Goal: Task Accomplishment & Management: Manage account settings

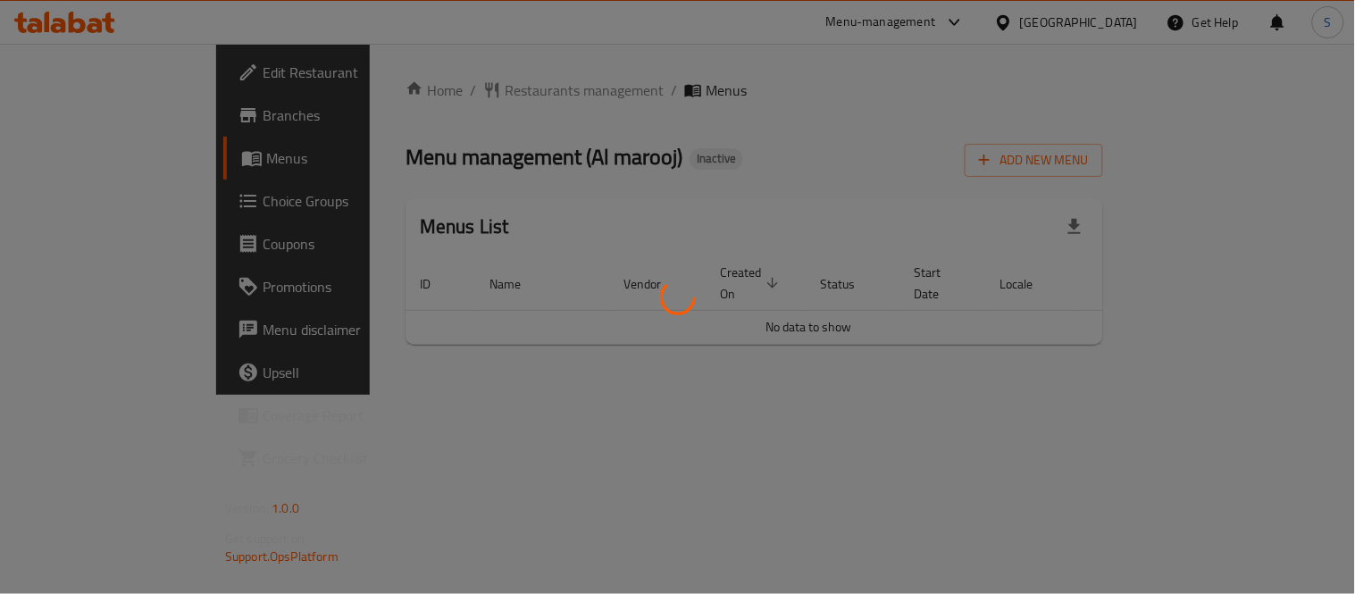
drag, startPoint x: 0, startPoint y: 0, endPoint x: 993, endPoint y: 224, distance: 1017.9
click at [993, 224] on div at bounding box center [677, 297] width 1355 height 594
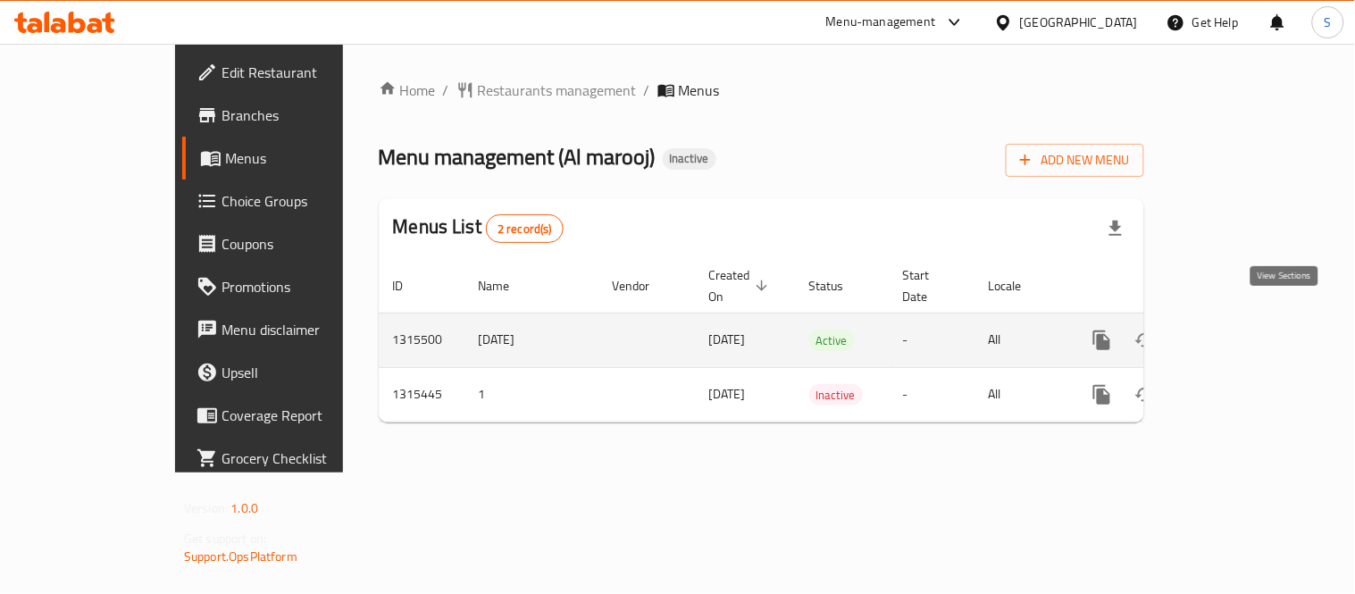
click at [1241, 330] on icon "enhanced table" at bounding box center [1230, 339] width 21 height 21
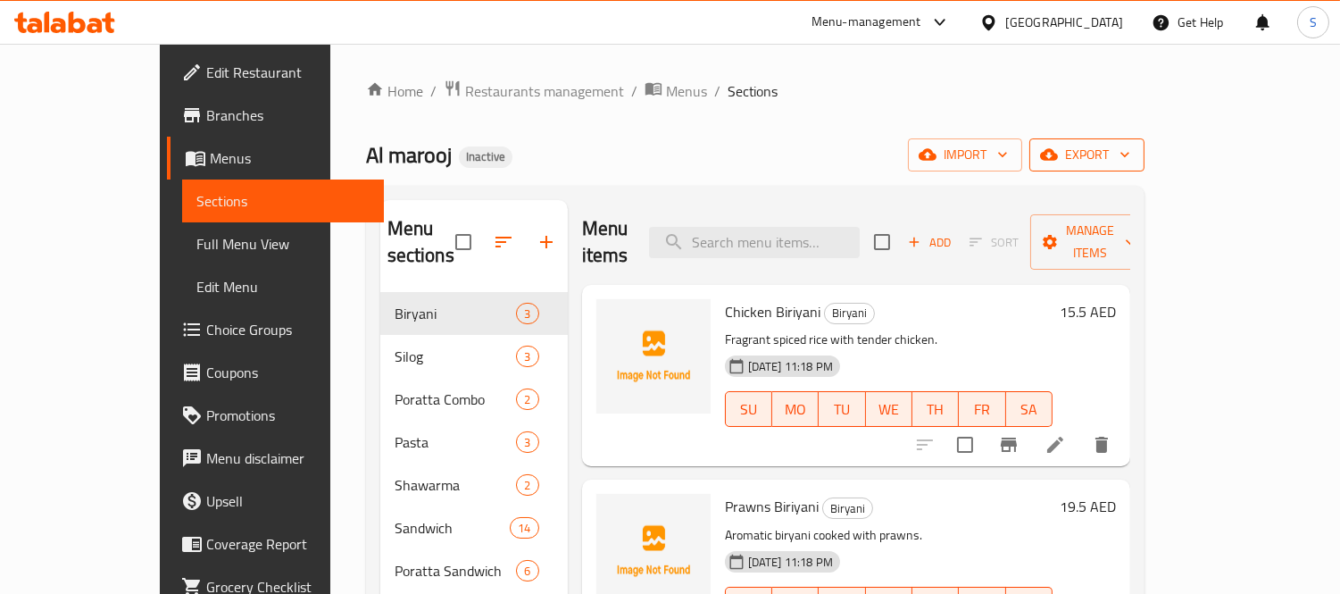
click at [1145, 139] on button "export" at bounding box center [1087, 154] width 115 height 33
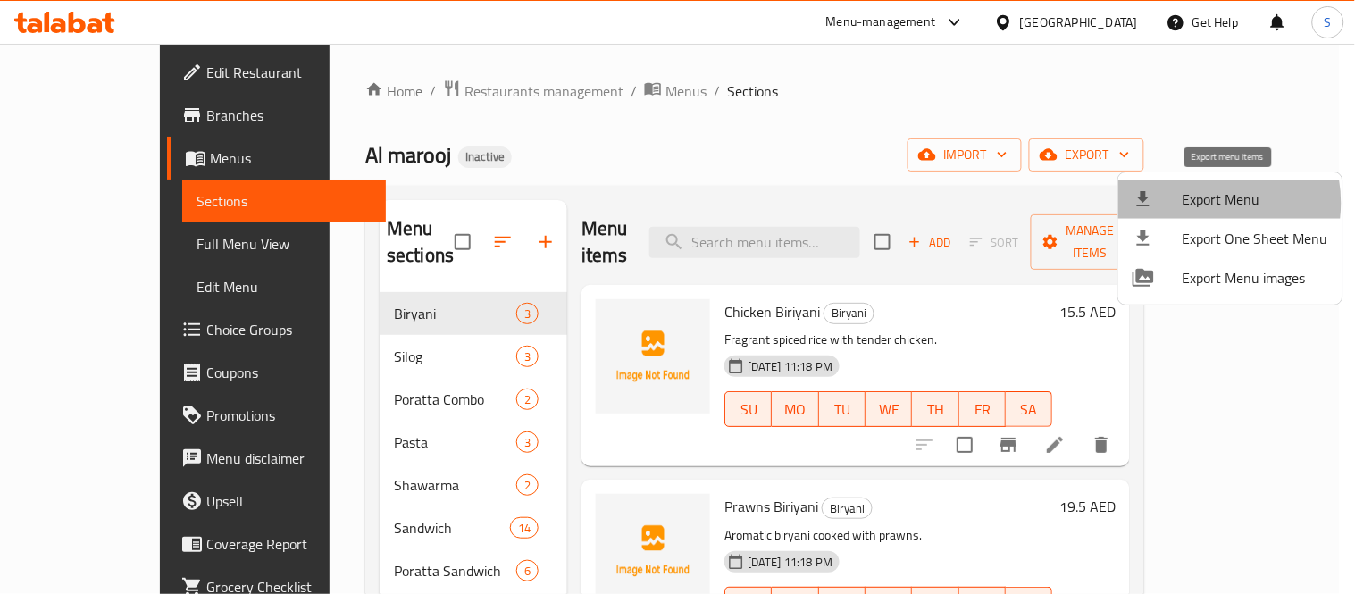
click at [1203, 203] on span "Export Menu" at bounding box center [1255, 198] width 146 height 21
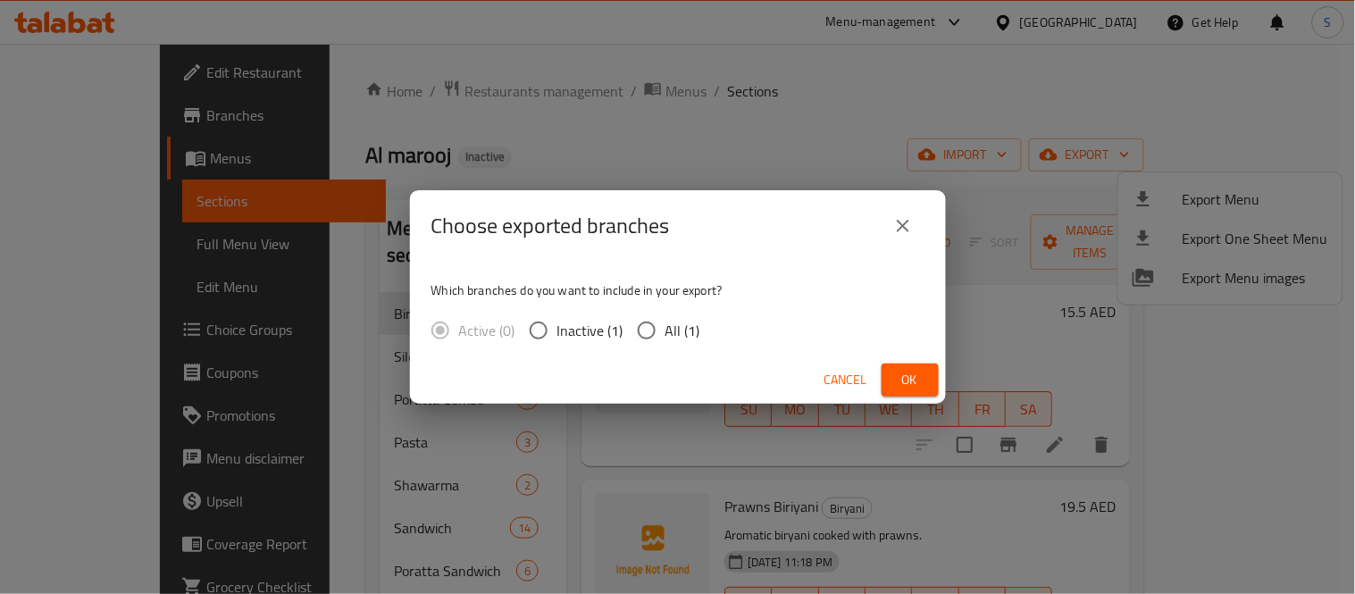
click at [662, 333] on input "All (1)" at bounding box center [647, 331] width 38 height 38
radio input "true"
click at [900, 369] on span "Ok" at bounding box center [910, 380] width 29 height 22
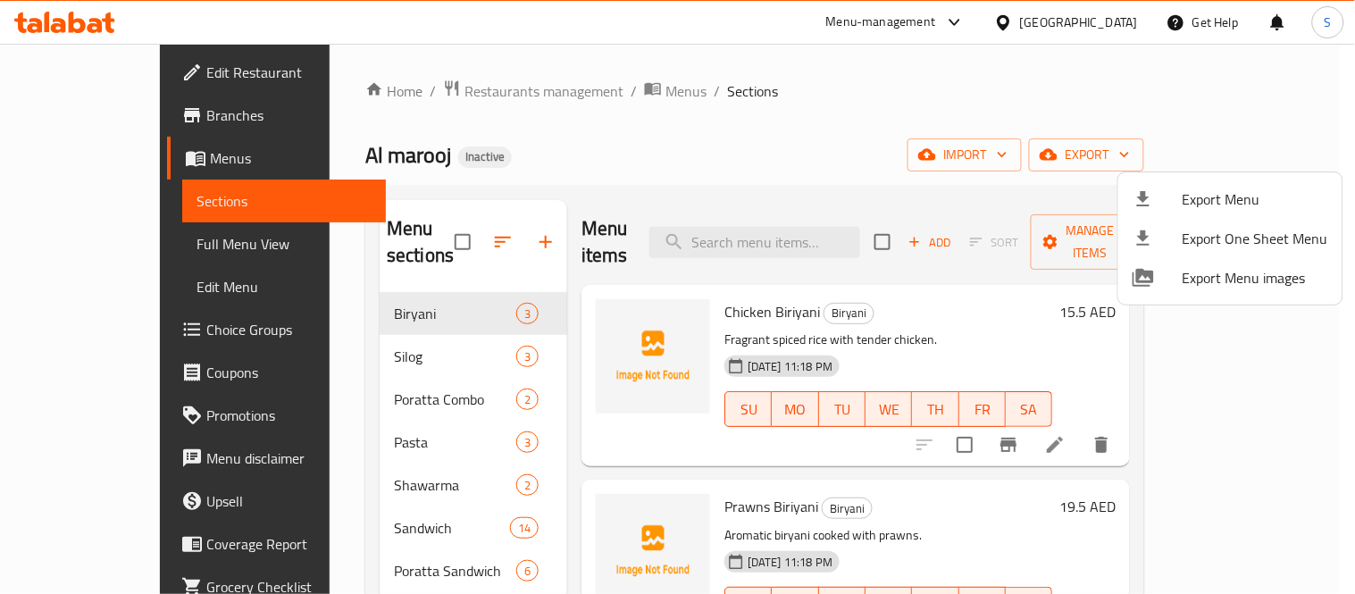
click at [75, 253] on div at bounding box center [677, 297] width 1355 height 594
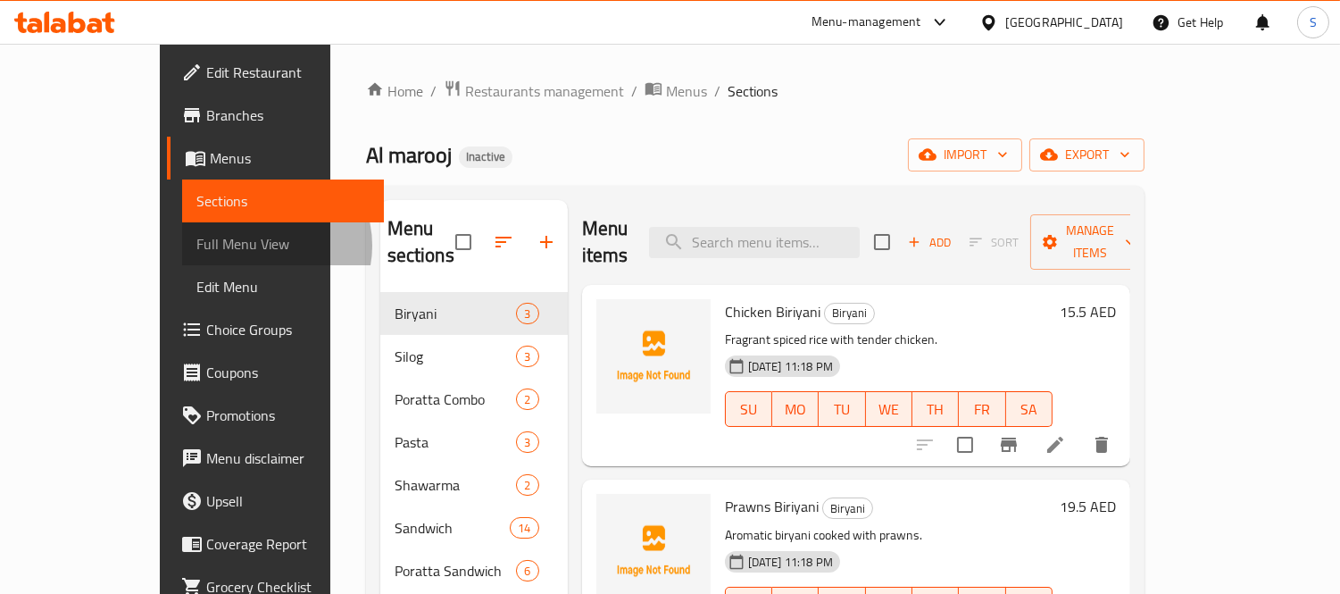
click at [196, 246] on span "Full Menu View" at bounding box center [282, 243] width 173 height 21
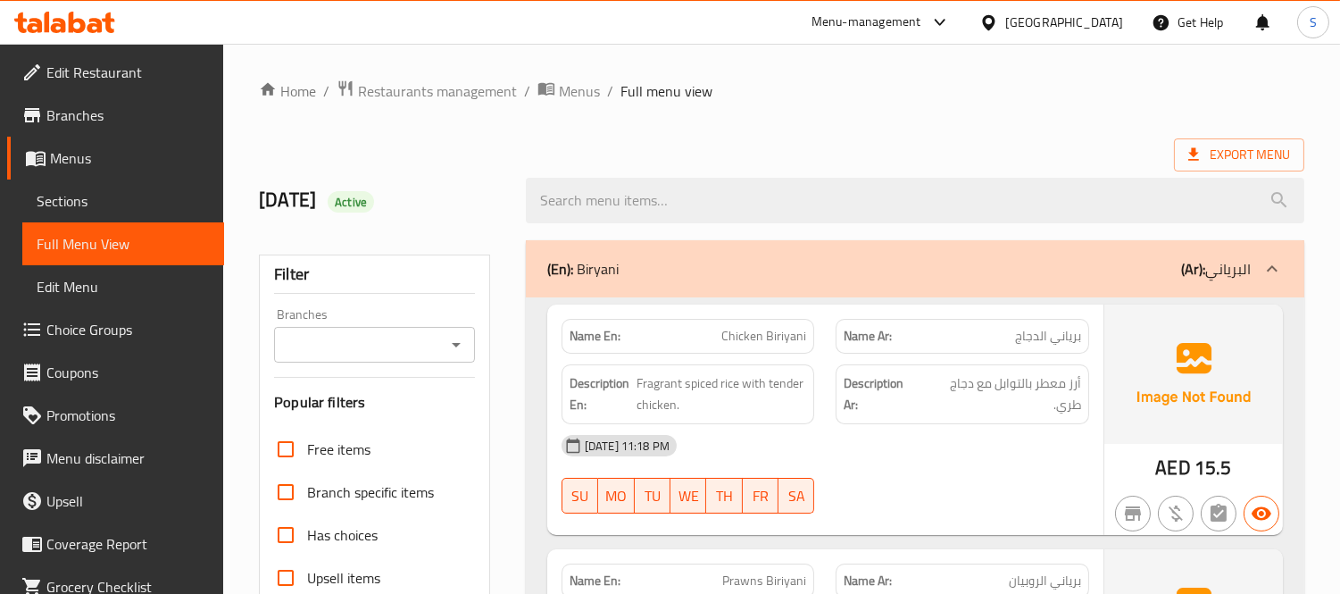
click at [665, 286] on div "(En): [PERSON_NAME] (Ar): البرياني" at bounding box center [915, 268] width 779 height 57
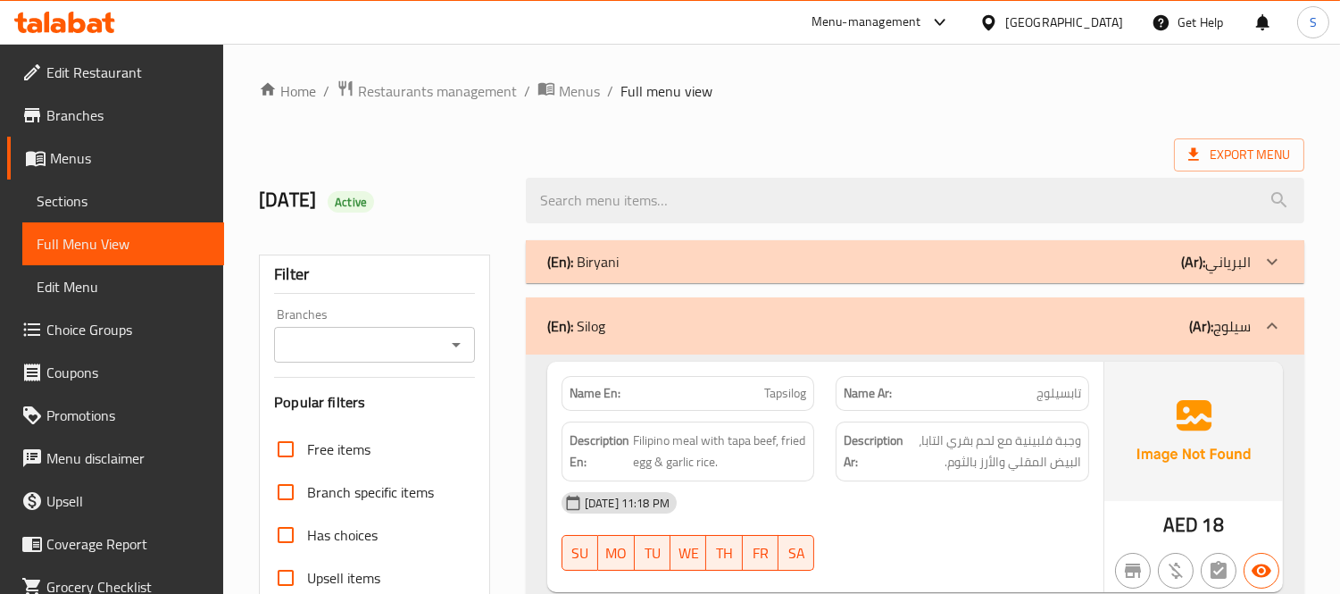
click at [665, 310] on div "(En): Silog (Ar): سيلوج" at bounding box center [915, 325] width 779 height 57
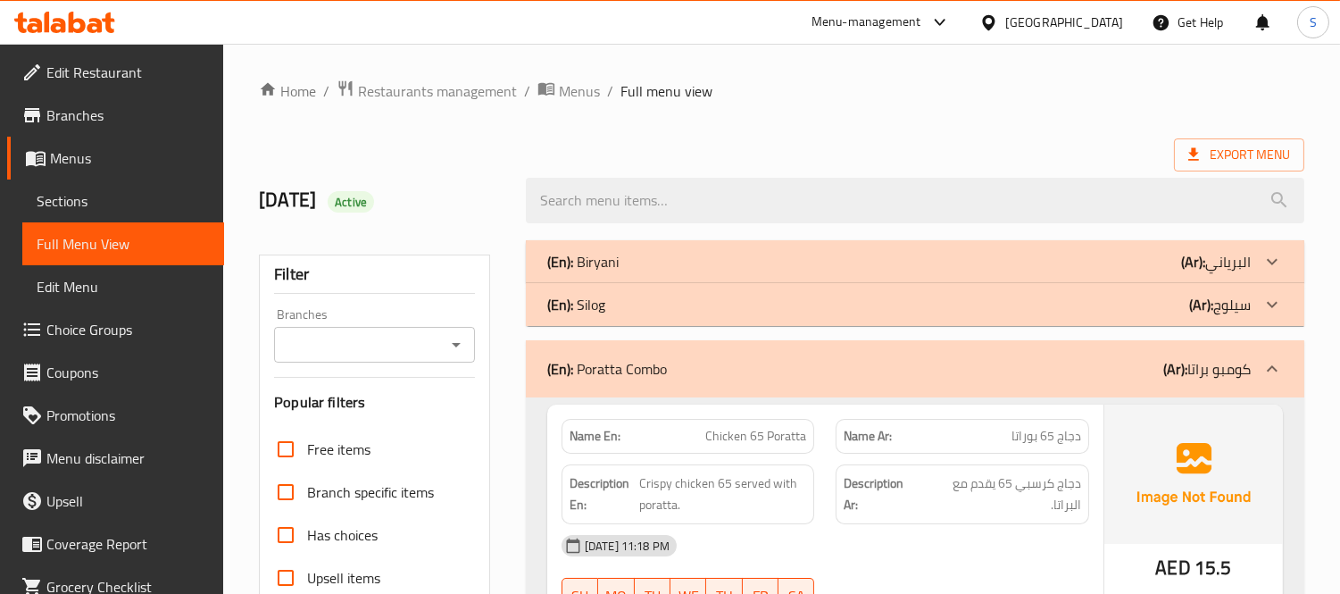
click at [662, 366] on p "(En): Poratta Combo" at bounding box center [607, 368] width 120 height 21
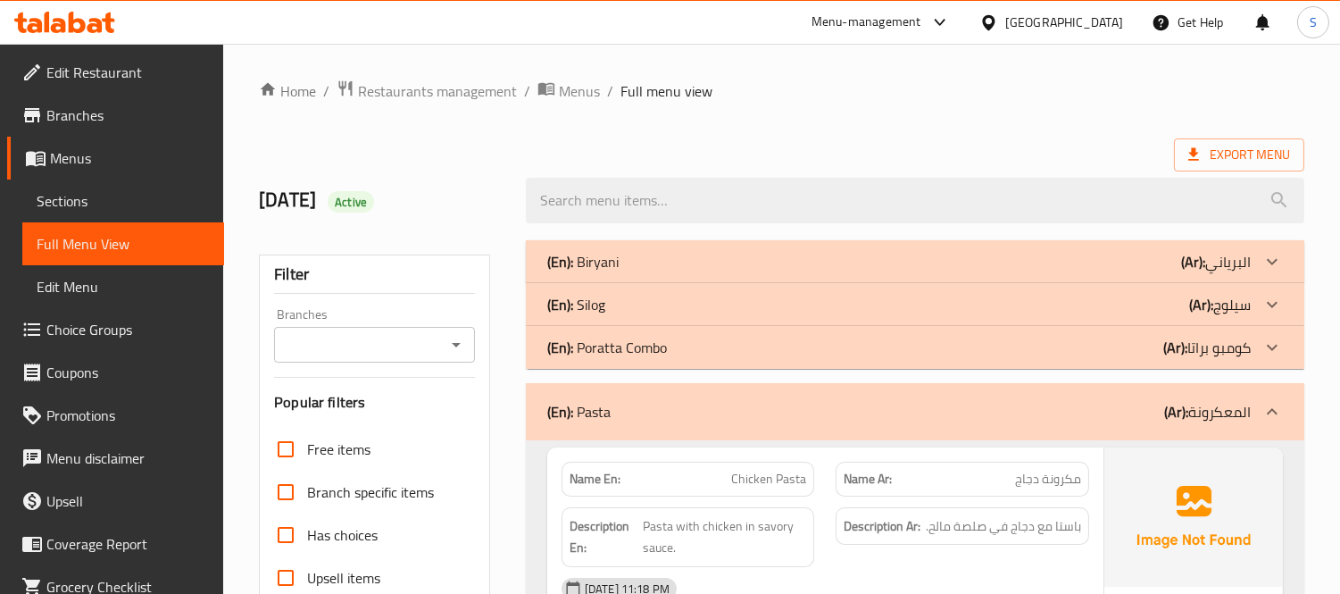
click at [632, 421] on div "(En): Pasta (Ar): المعكرونة" at bounding box center [899, 411] width 704 height 21
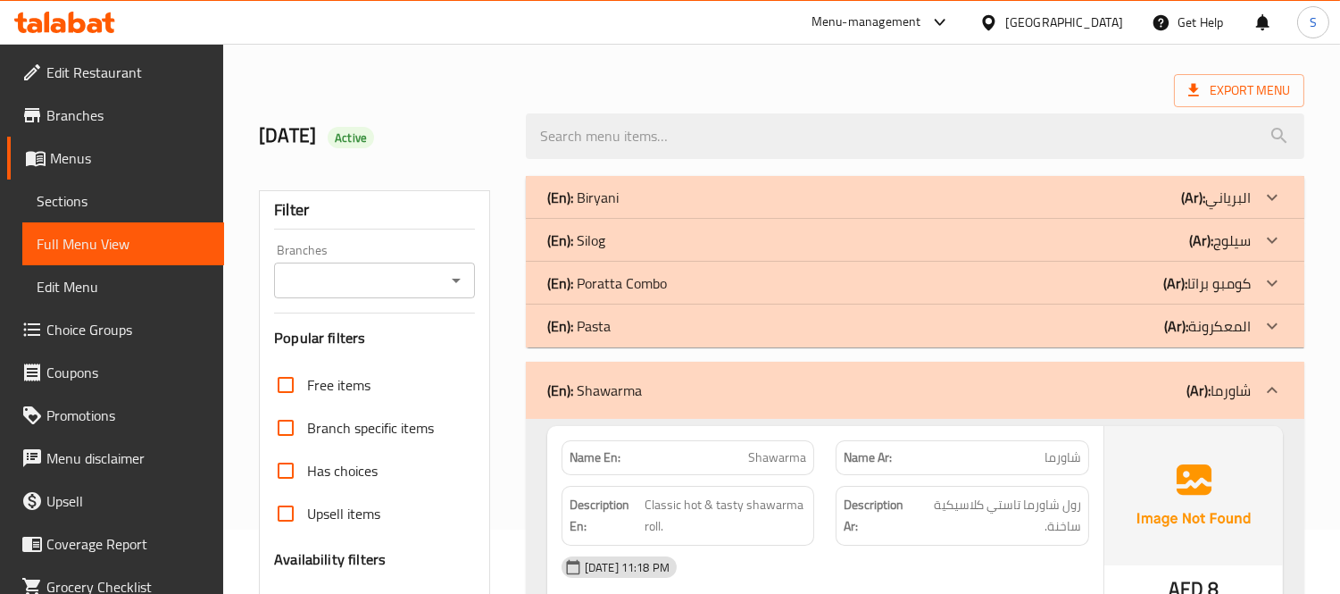
scroll to position [99, 0]
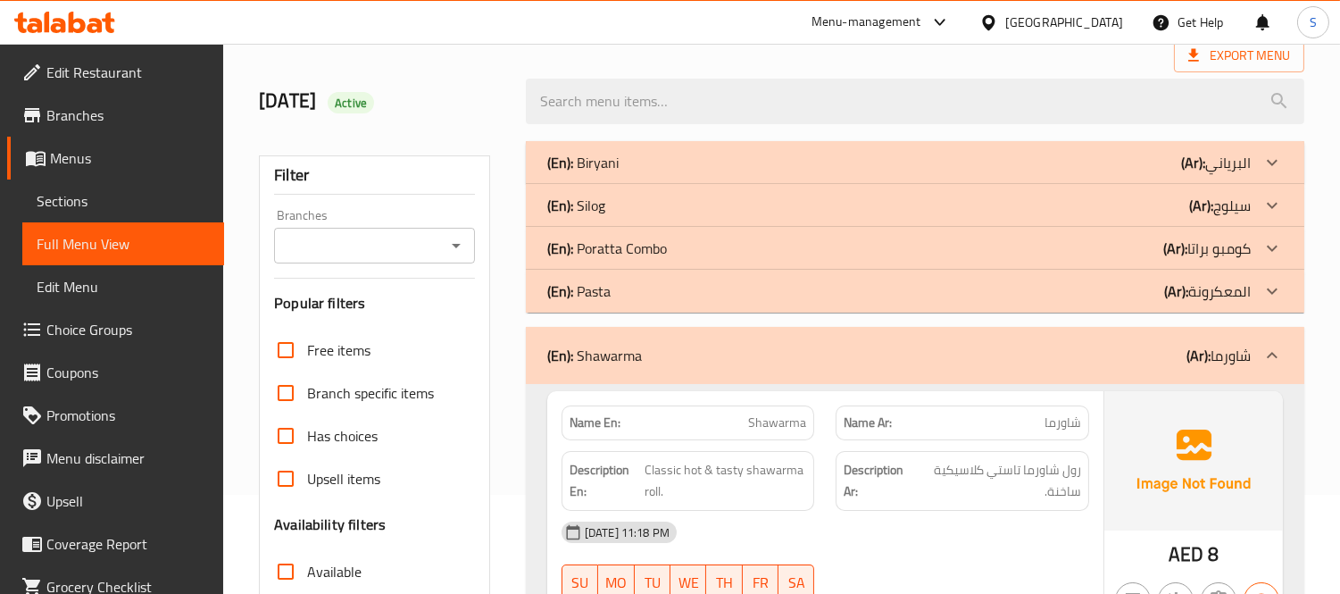
click at [696, 357] on div "(En): Shawarma (Ar): شاورما" at bounding box center [899, 355] width 704 height 21
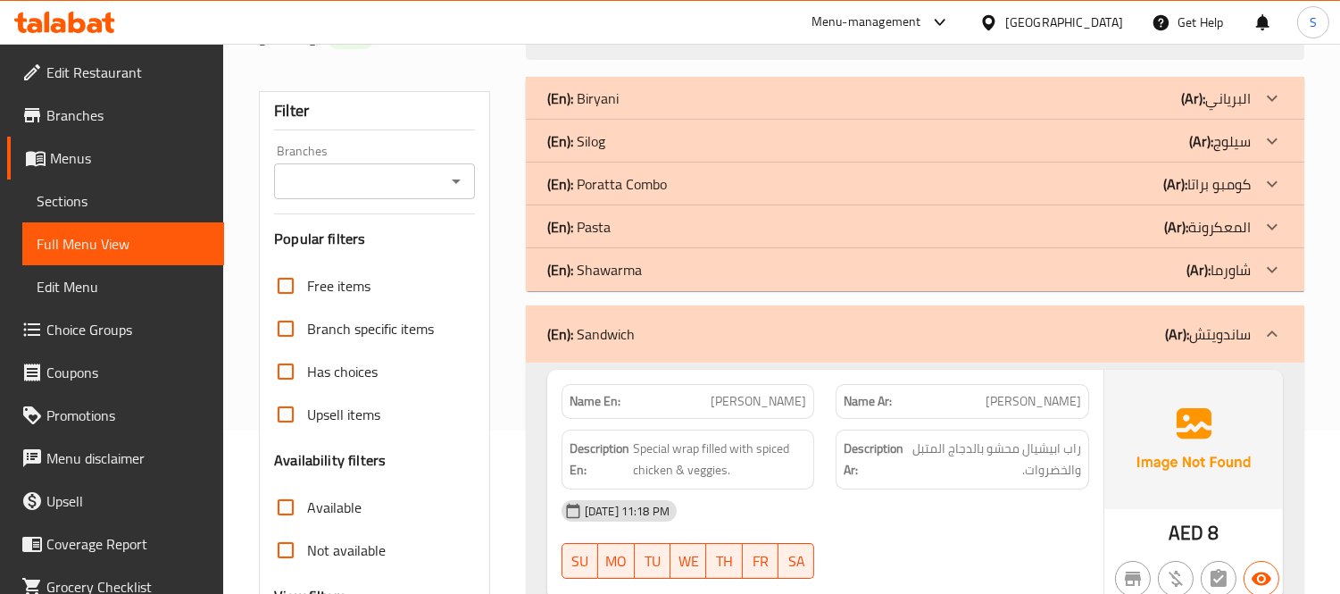
scroll to position [198, 0]
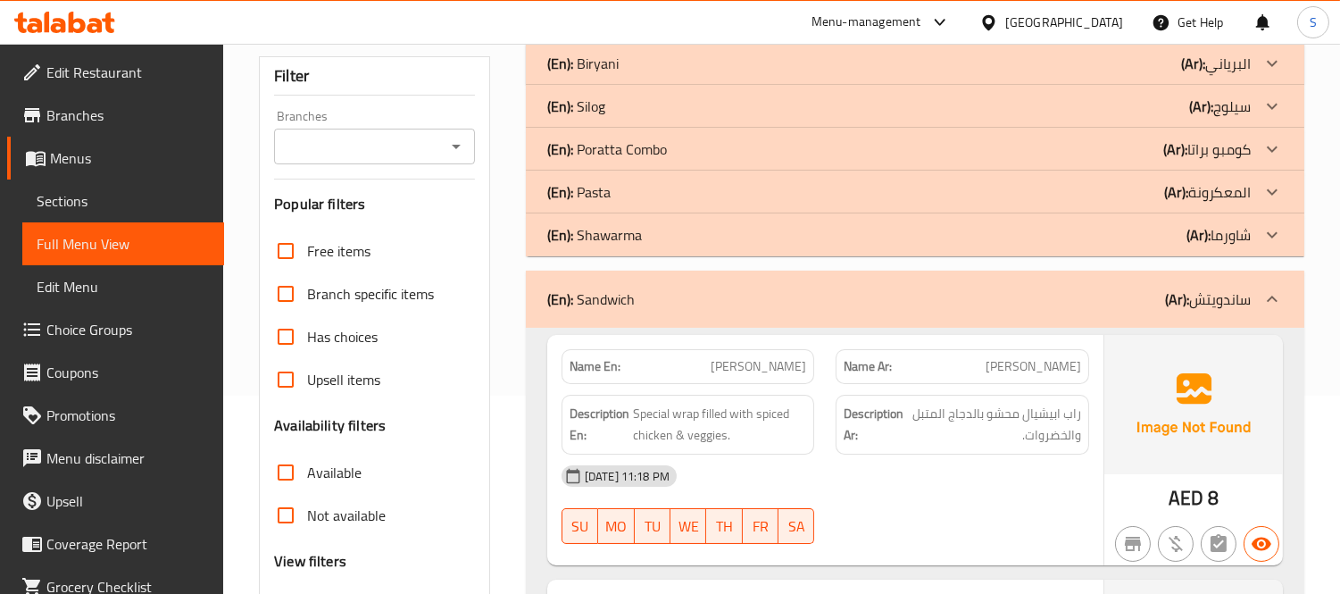
click at [741, 297] on div "(En): Sandwich (Ar): ساندويتش" at bounding box center [899, 298] width 704 height 21
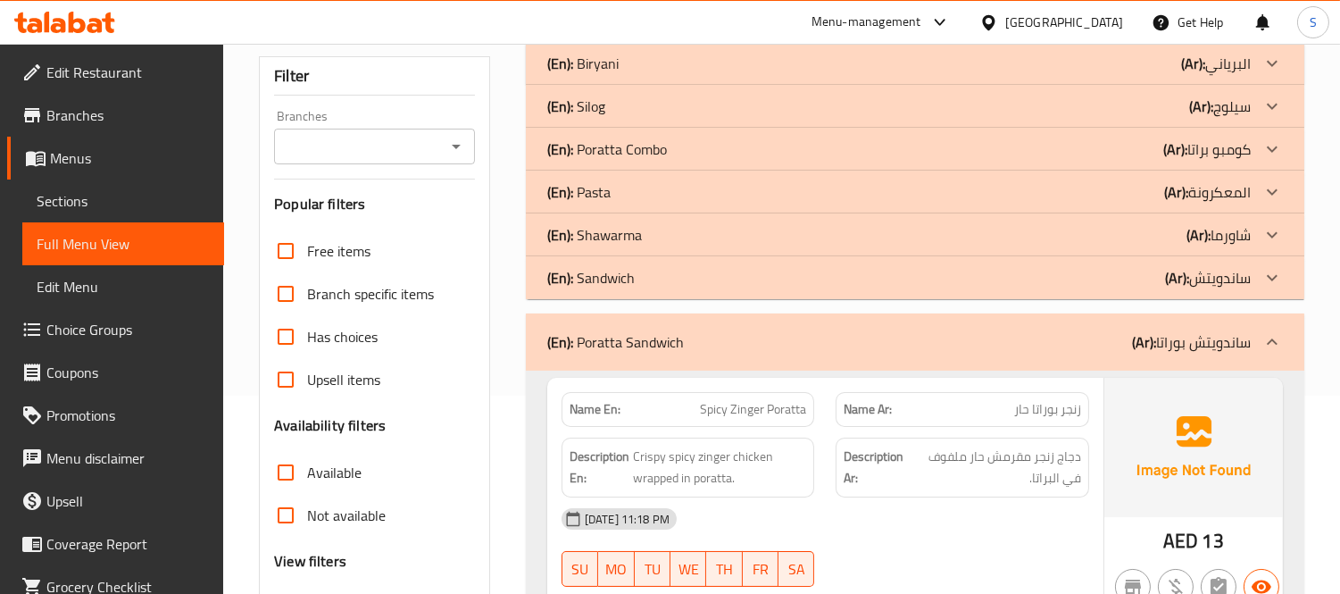
click at [716, 344] on div "(En): Poratta Sandwich (Ar): ساندويتش بوراتا" at bounding box center [899, 341] width 704 height 21
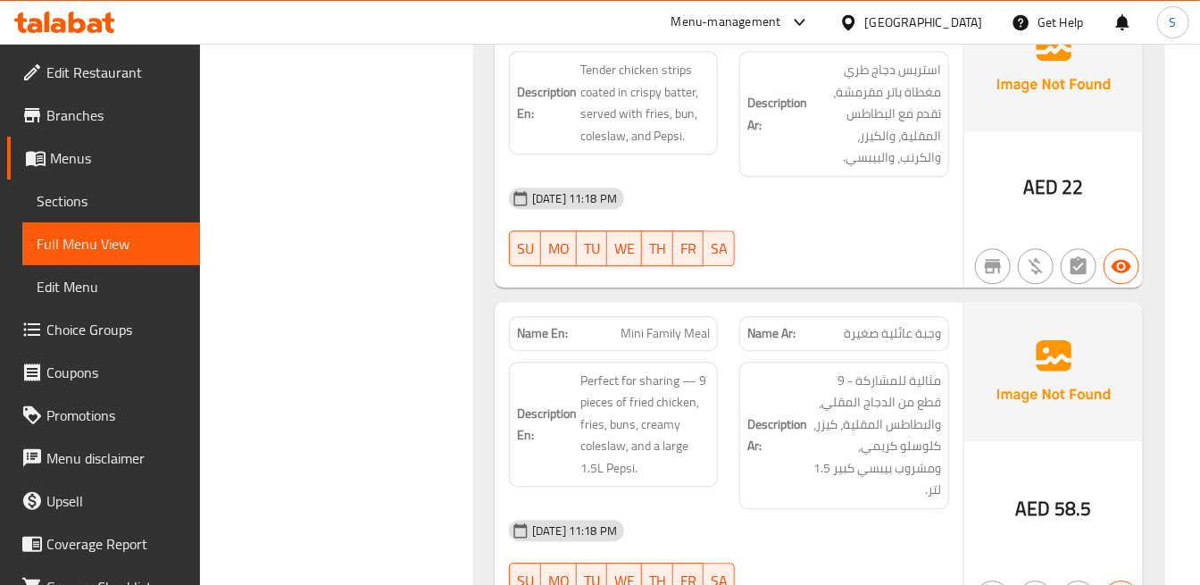
scroll to position [1786, 0]
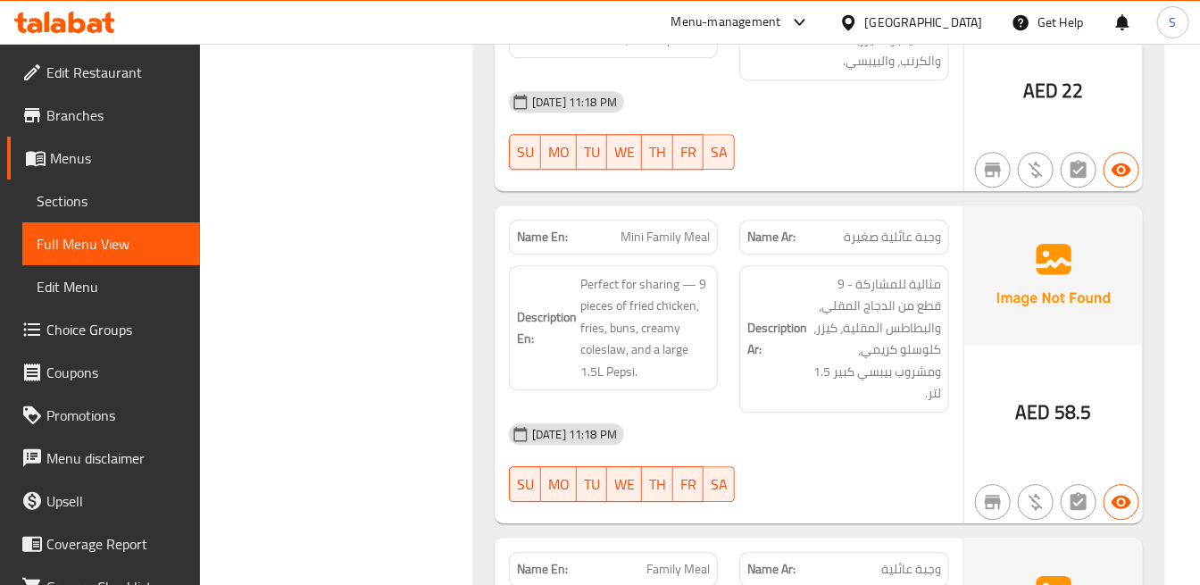
click at [635, 228] on span "Mini Family Meal" at bounding box center [665, 237] width 89 height 19
click at [636, 220] on div "Name En: Mini Family Meal" at bounding box center [613, 237] width 209 height 35
copy span "Mini"
click at [661, 228] on span "Mini Family Meal" at bounding box center [665, 237] width 89 height 19
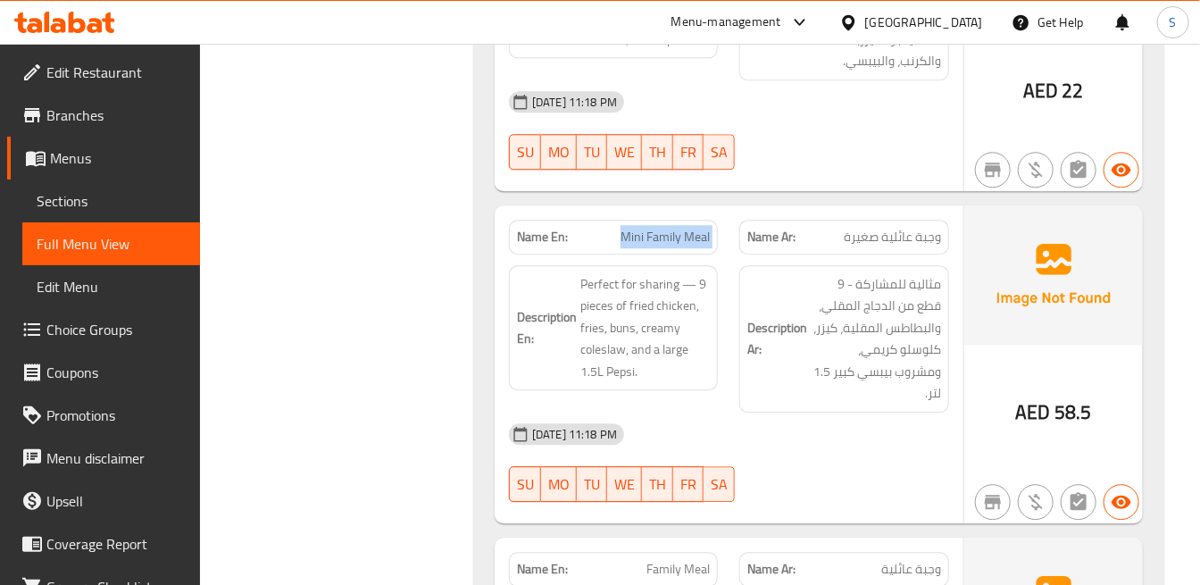
click at [661, 228] on span "Mini Family Meal" at bounding box center [665, 237] width 89 height 19
copy span "Mini Family Meal"
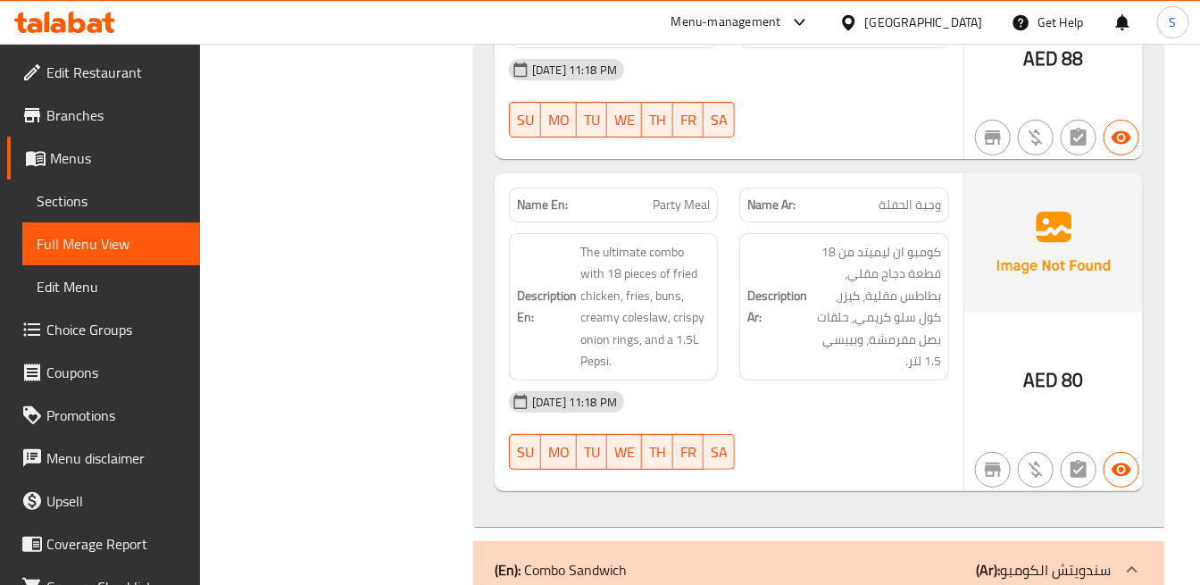
scroll to position [2778, 0]
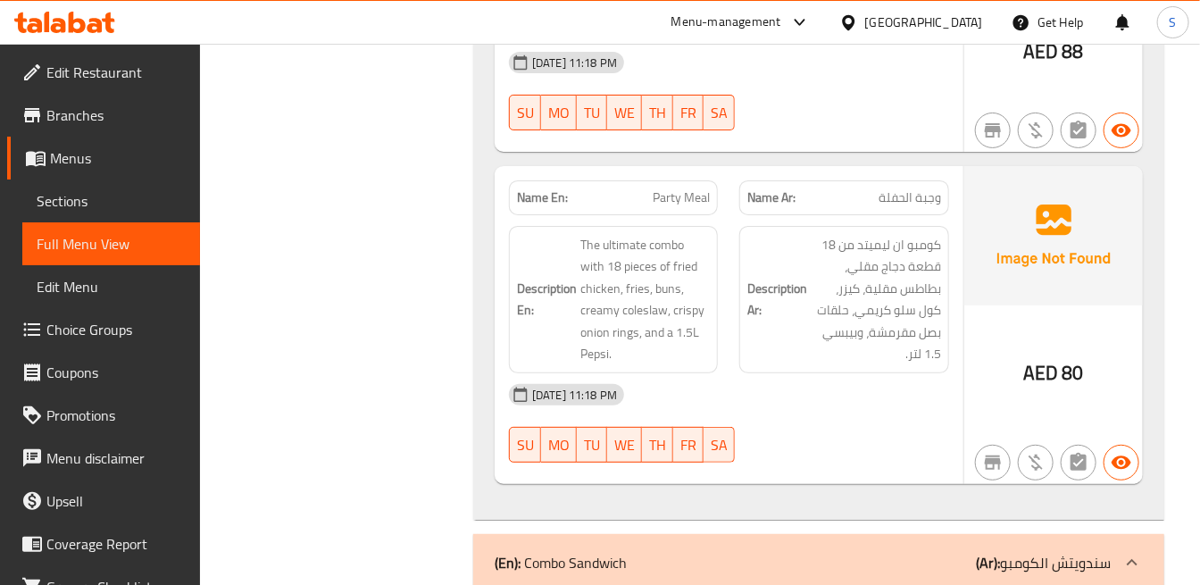
click at [670, 188] on span "Party Meal" at bounding box center [681, 197] width 57 height 19
click at [659, 188] on span "Party Meal" at bounding box center [681, 197] width 57 height 19
copy span "Party"
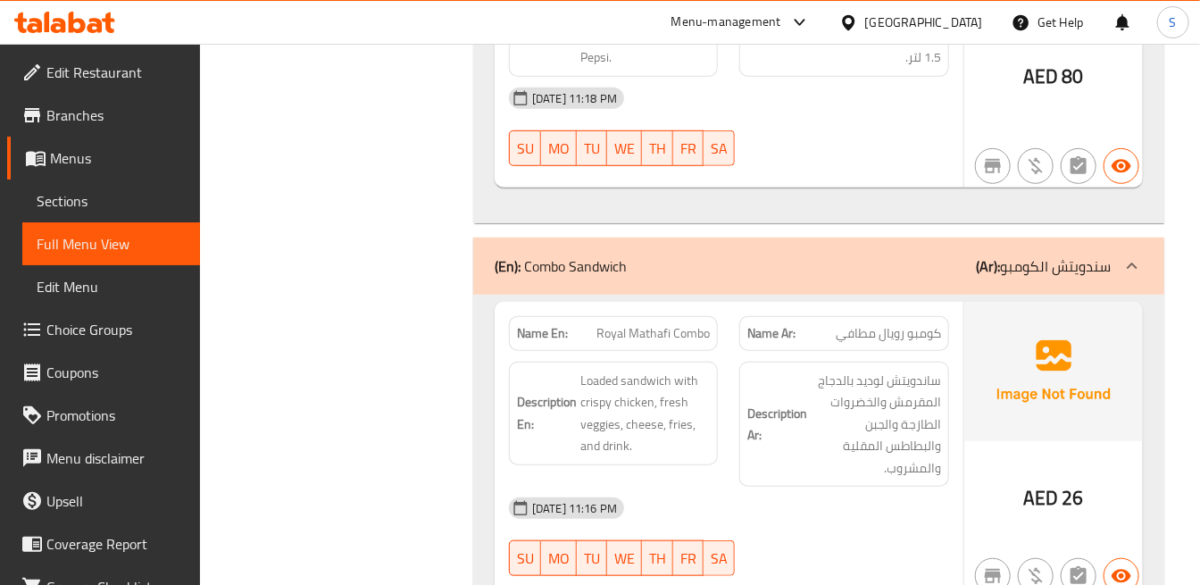
scroll to position [3075, 0]
click at [1013, 301] on img at bounding box center [1053, 370] width 179 height 139
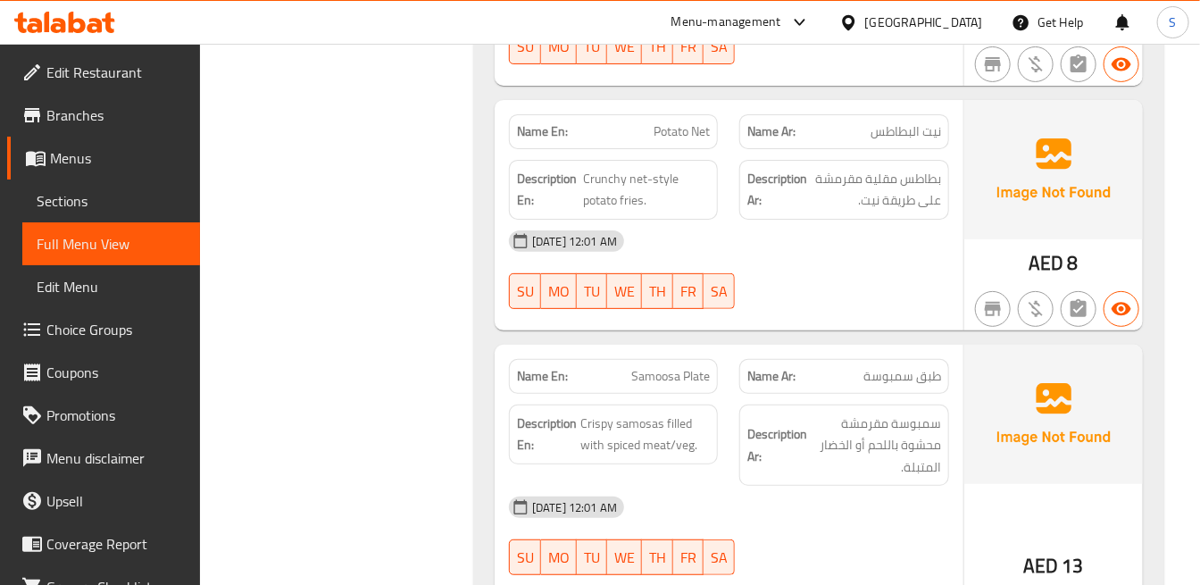
scroll to position [11013, 0]
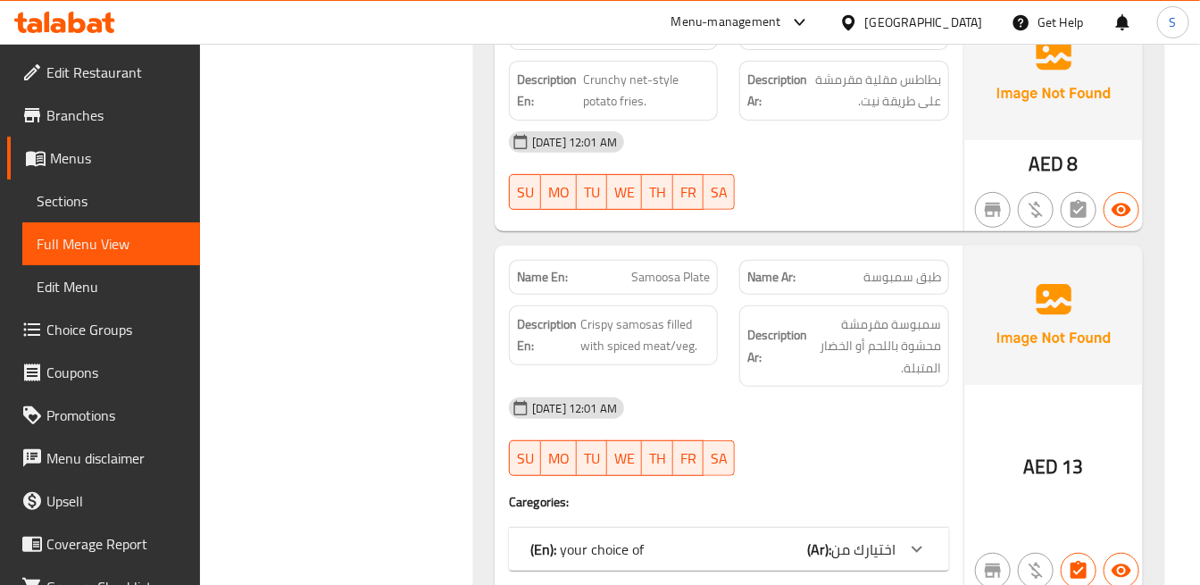
click at [915, 538] on icon at bounding box center [916, 548] width 21 height 21
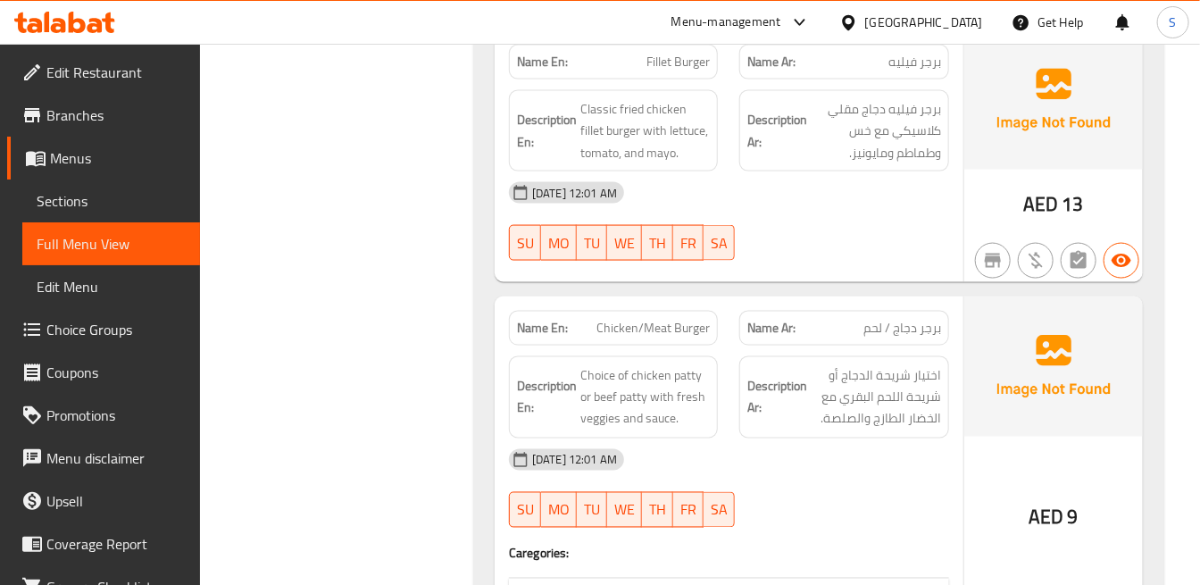
scroll to position [14485, 0]
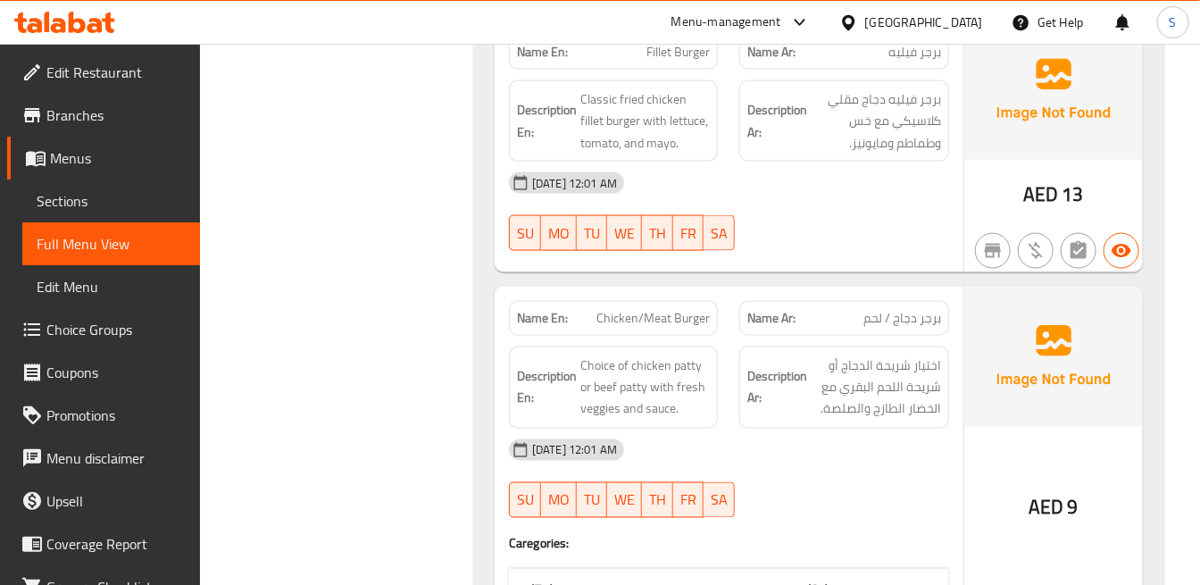
click at [877, 577] on span "اختيارك من" at bounding box center [863, 590] width 64 height 27
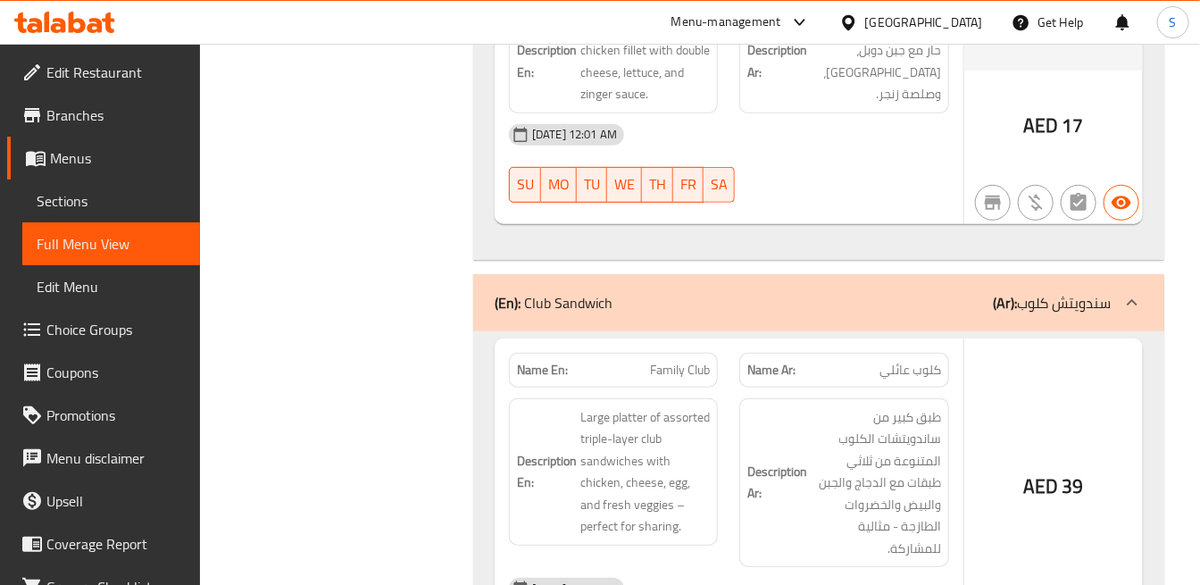
scroll to position [16568, 0]
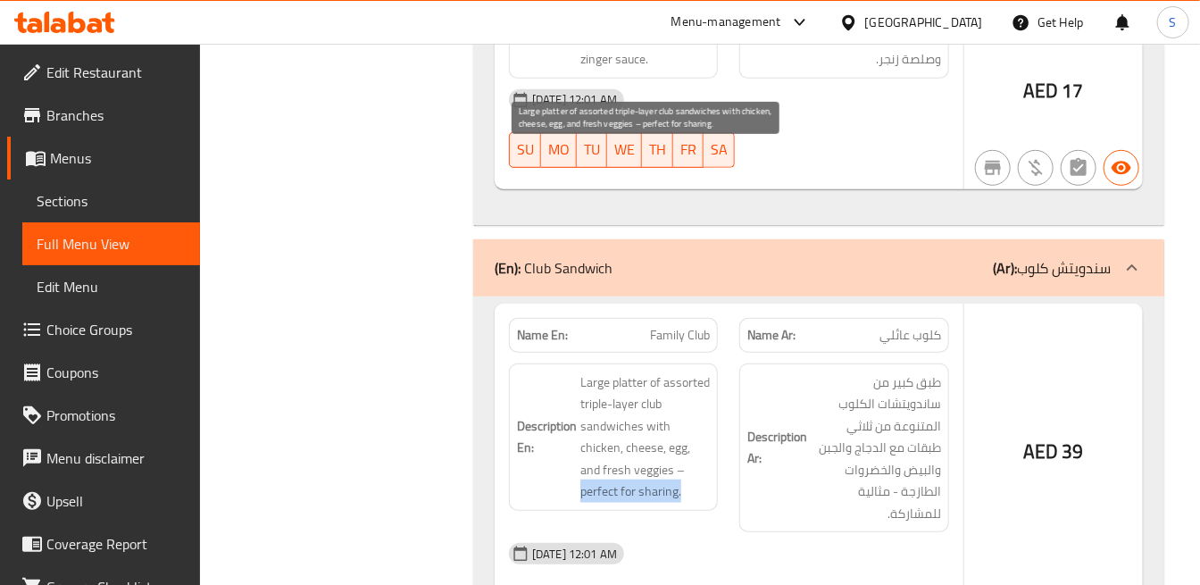
drag, startPoint x: 577, startPoint y: 269, endPoint x: 684, endPoint y: 268, distance: 107.2
click at [684, 371] on h6 "Description En: Large platter of assorted triple-layer club sandwiches with chi…" at bounding box center [613, 436] width 193 height 131
copy span "perfect for sharing."
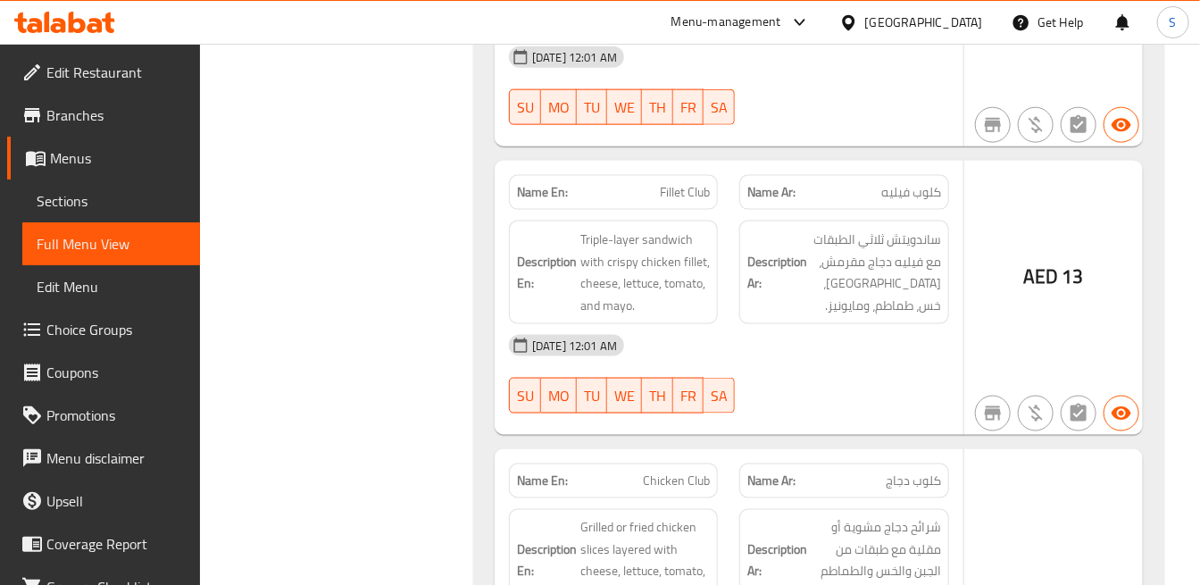
scroll to position [17164, 0]
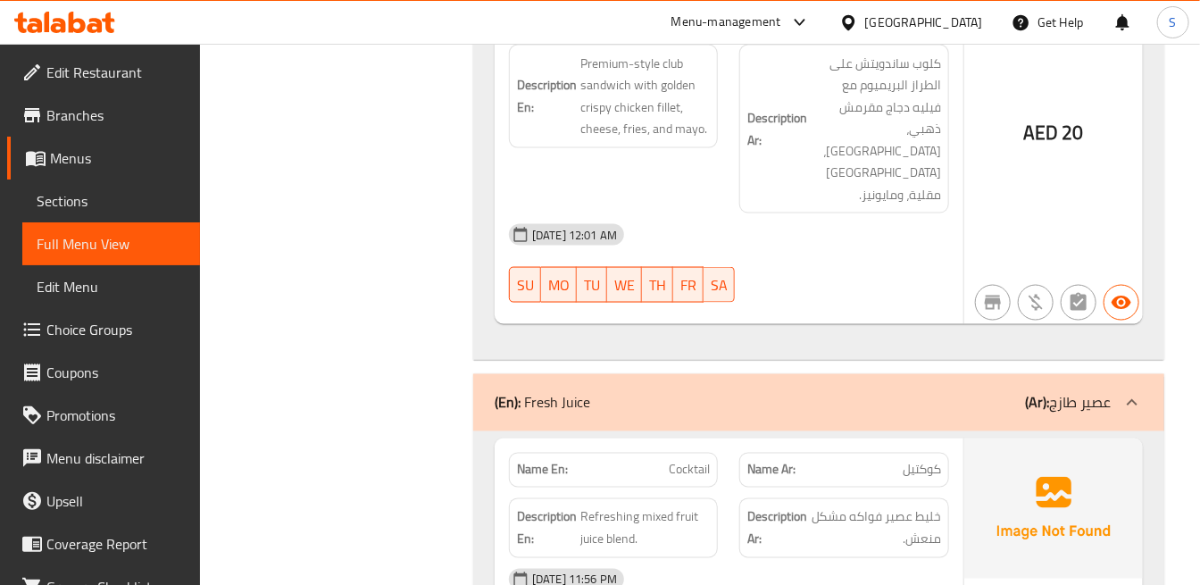
scroll to position [19942, 0]
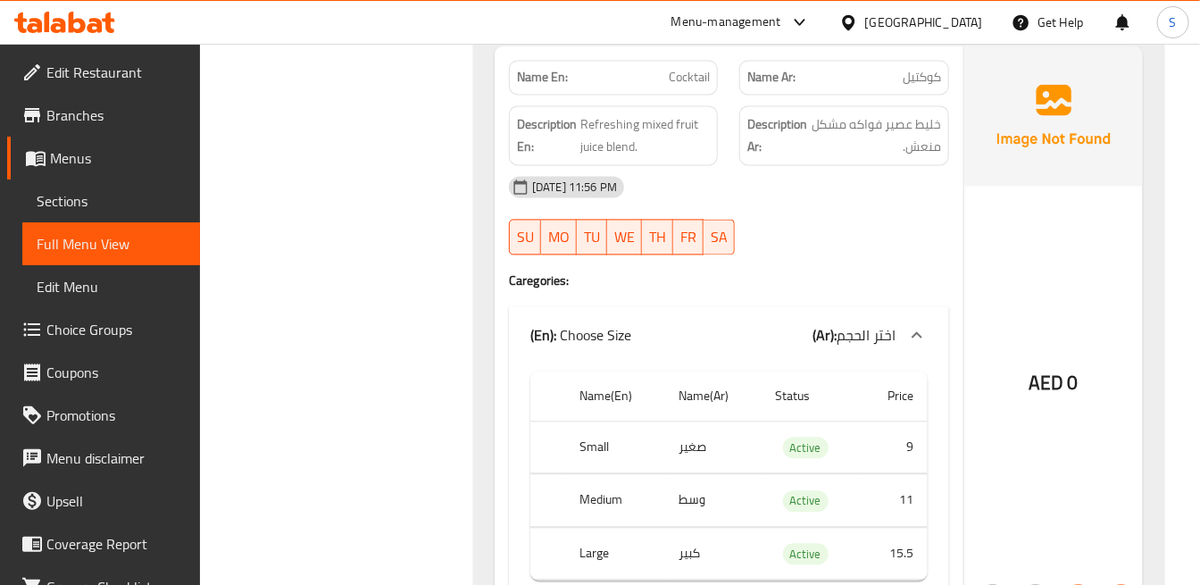
scroll to position [20538, 0]
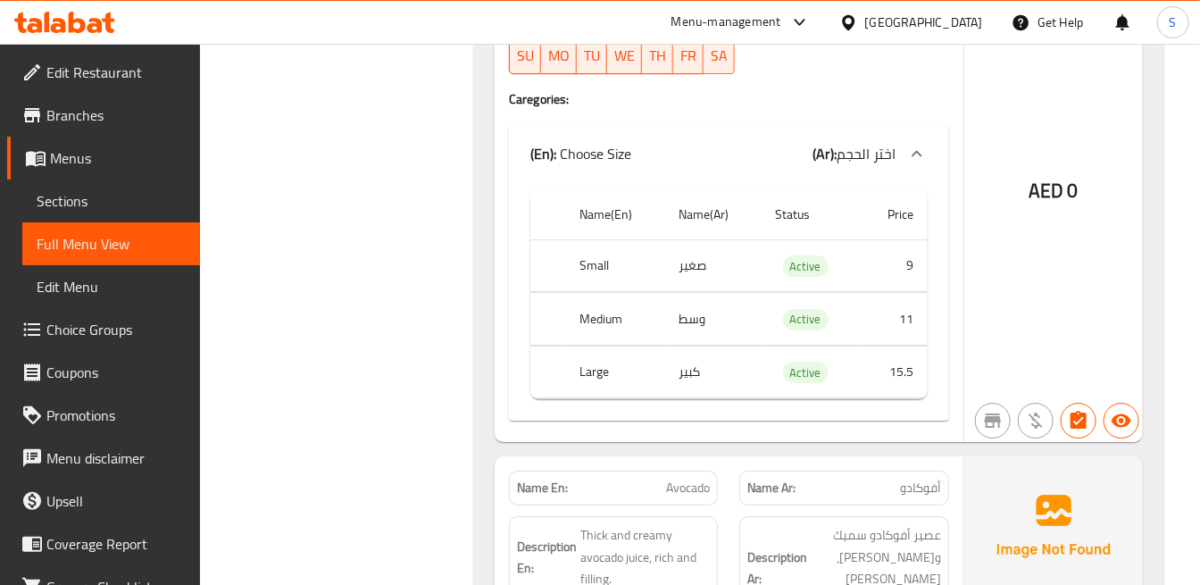
scroll to position [21132, 0]
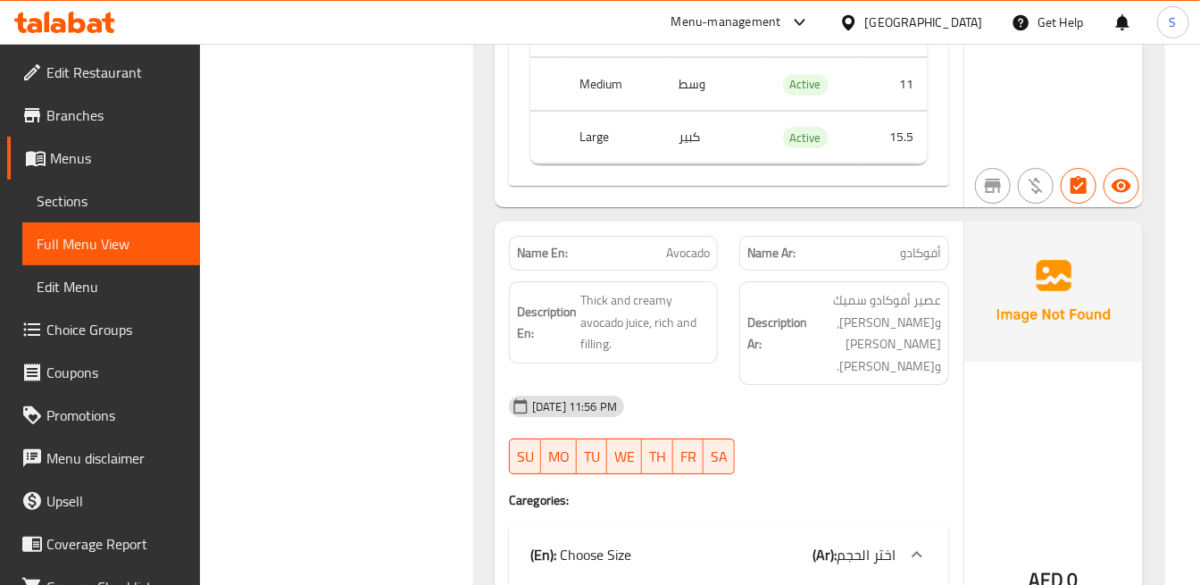
scroll to position [21728, 0]
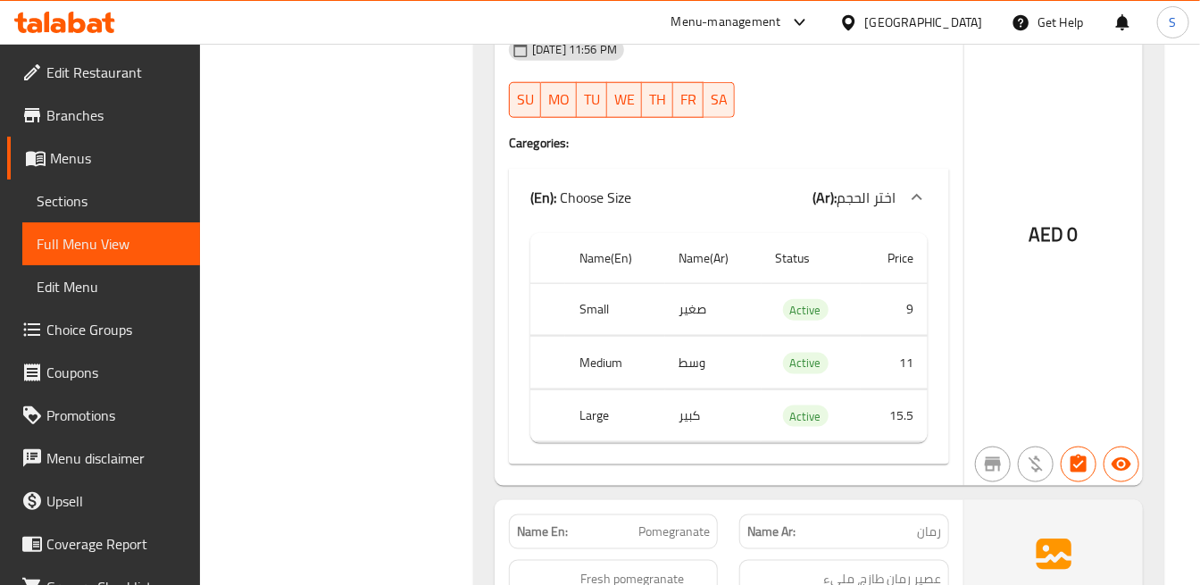
scroll to position [22323, 0]
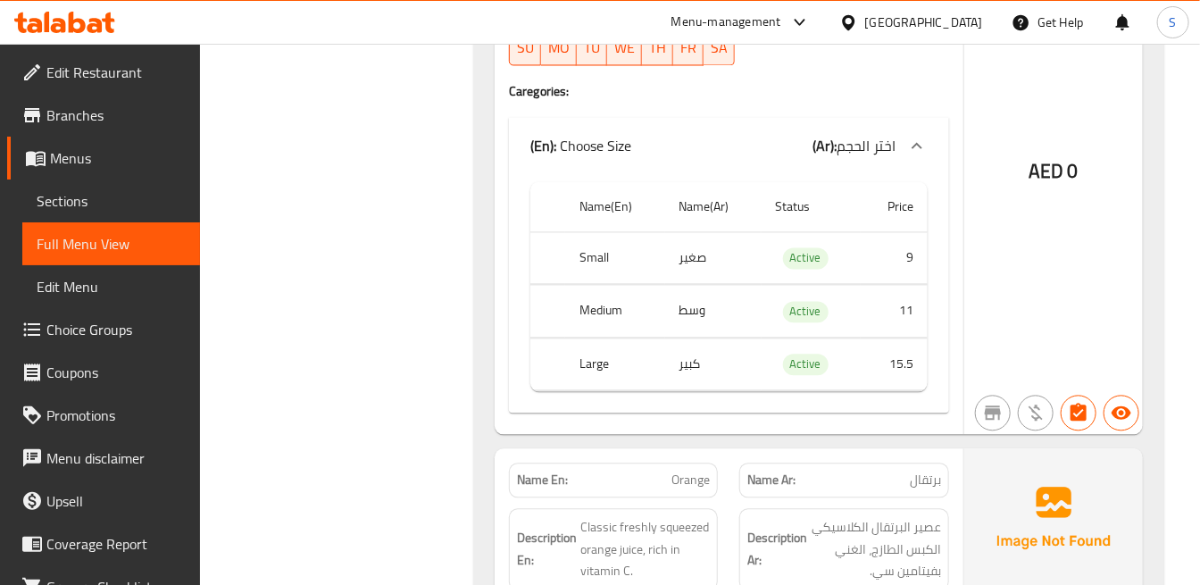
scroll to position [23116, 0]
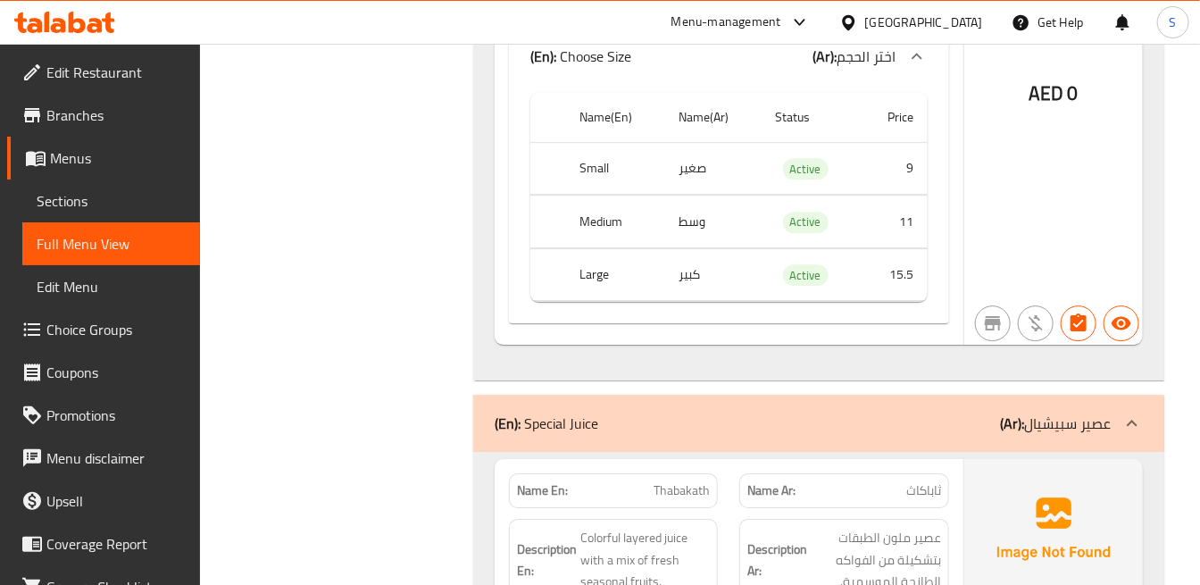
scroll to position [23811, 0]
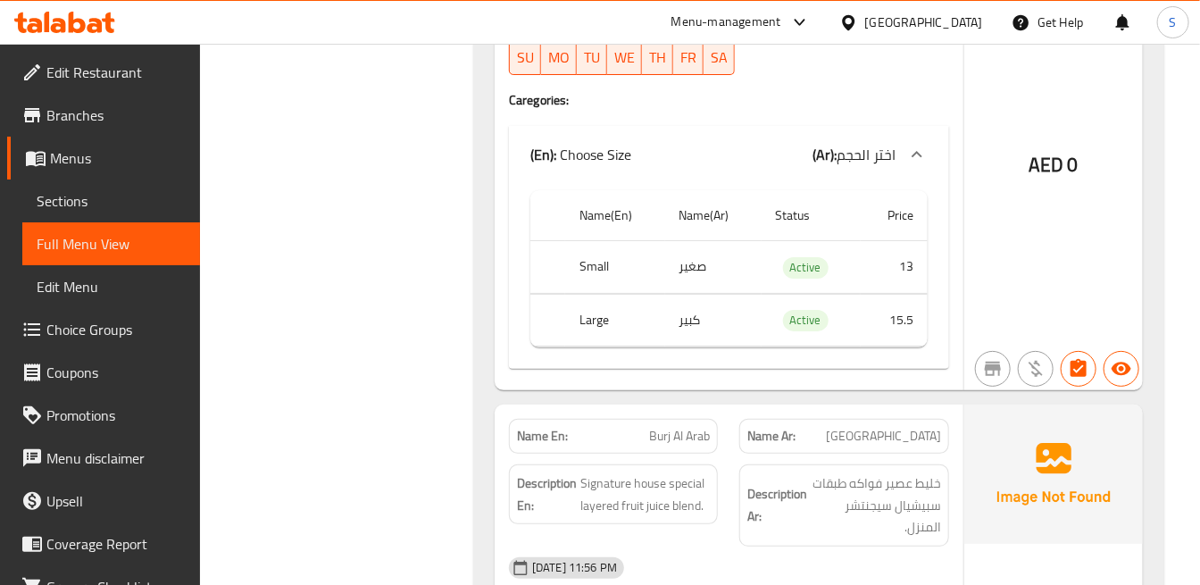
scroll to position [24308, 0]
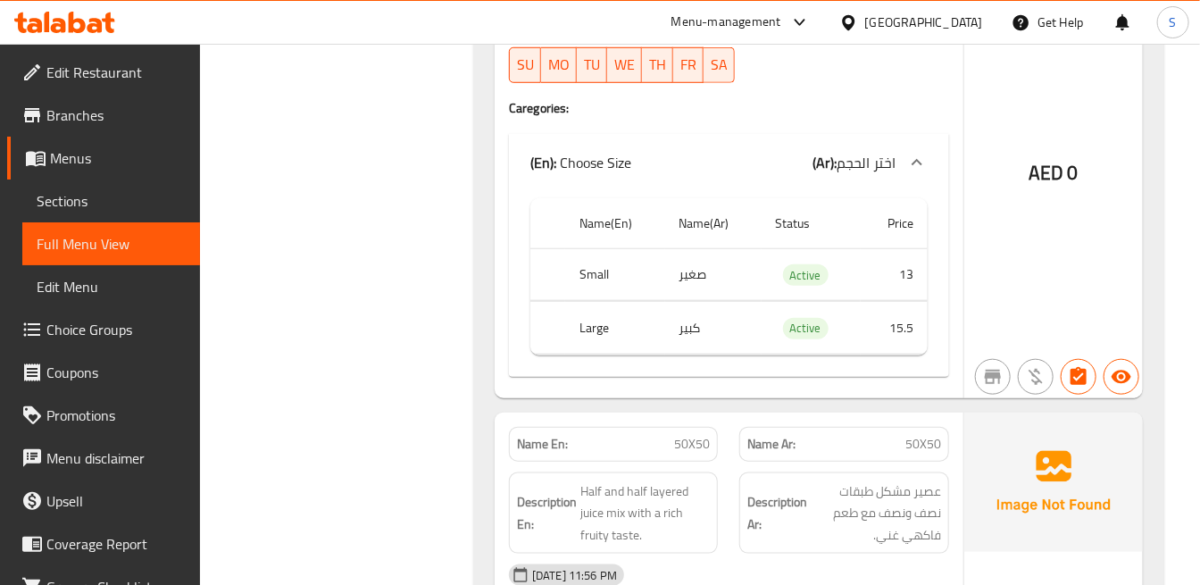
scroll to position [24902, 0]
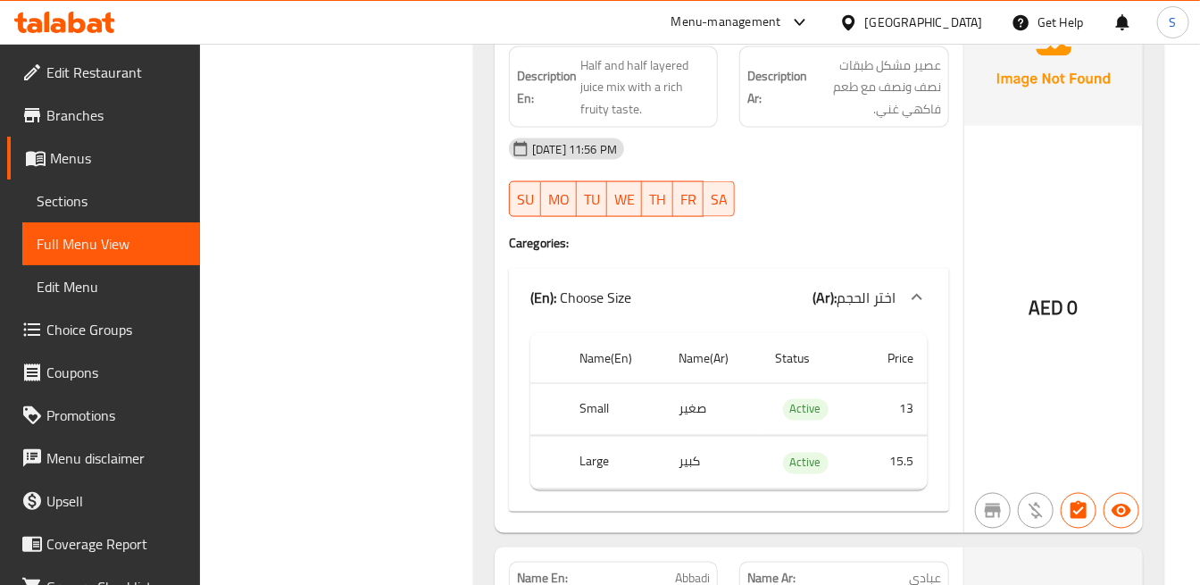
scroll to position [25399, 0]
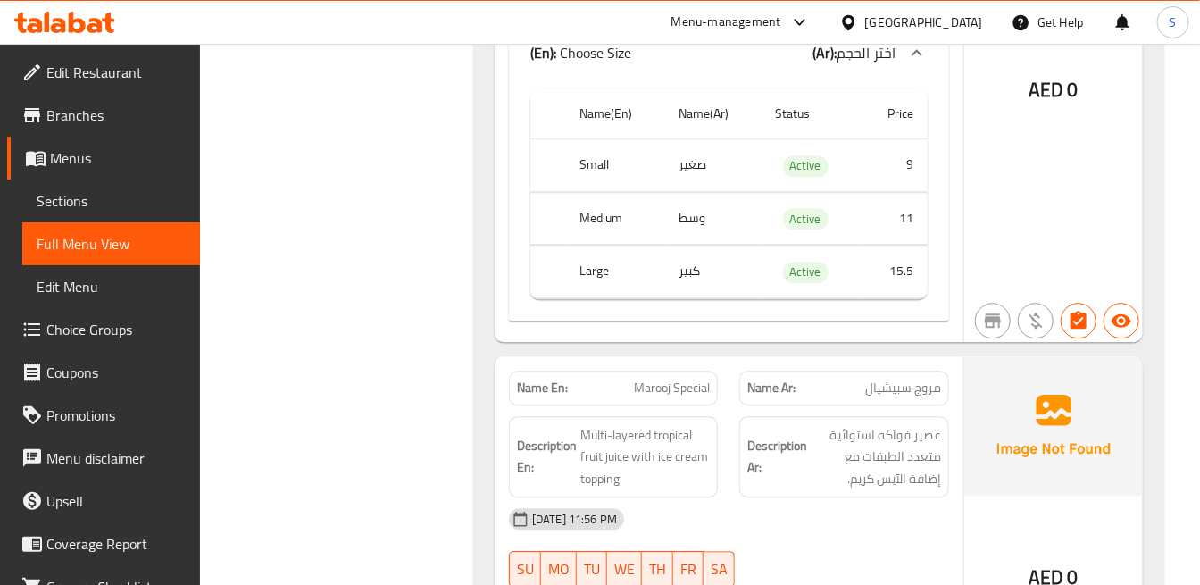
scroll to position [26093, 0]
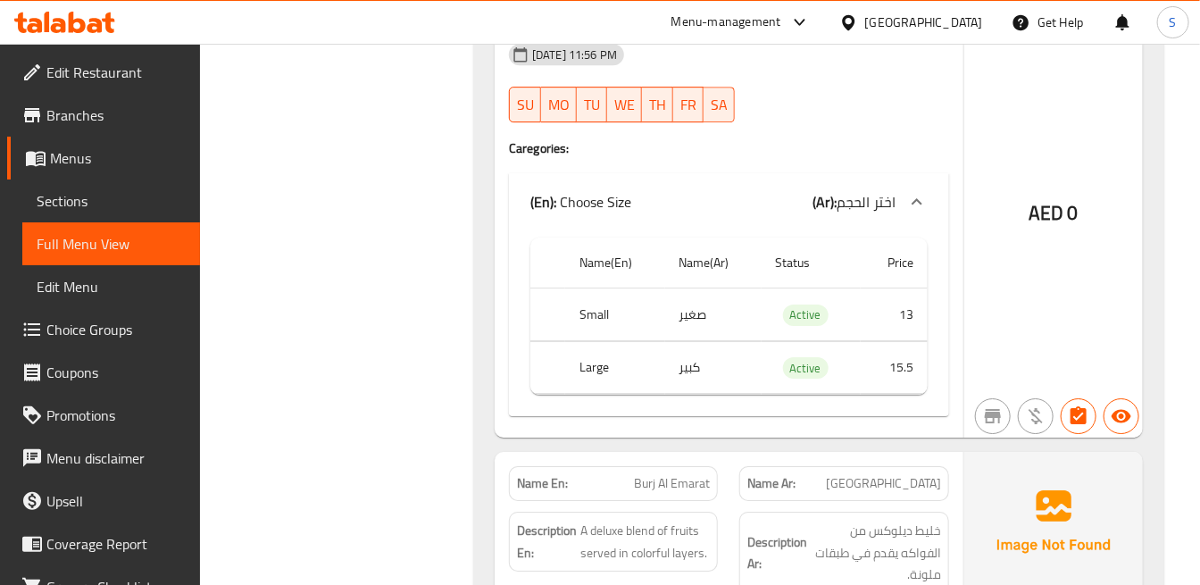
scroll to position [26589, 0]
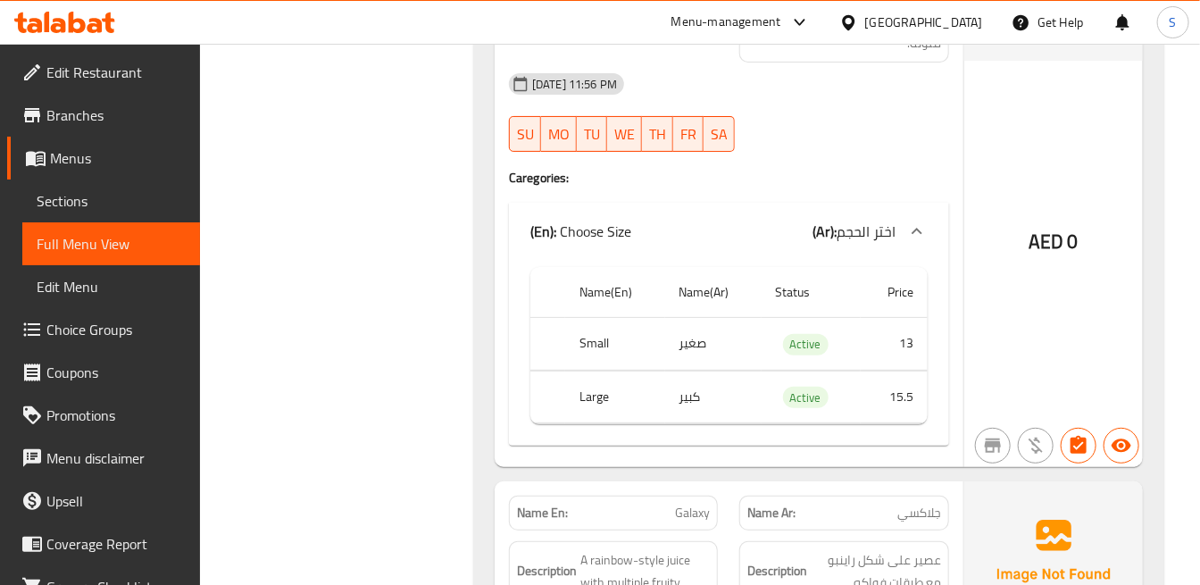
scroll to position [27185, 0]
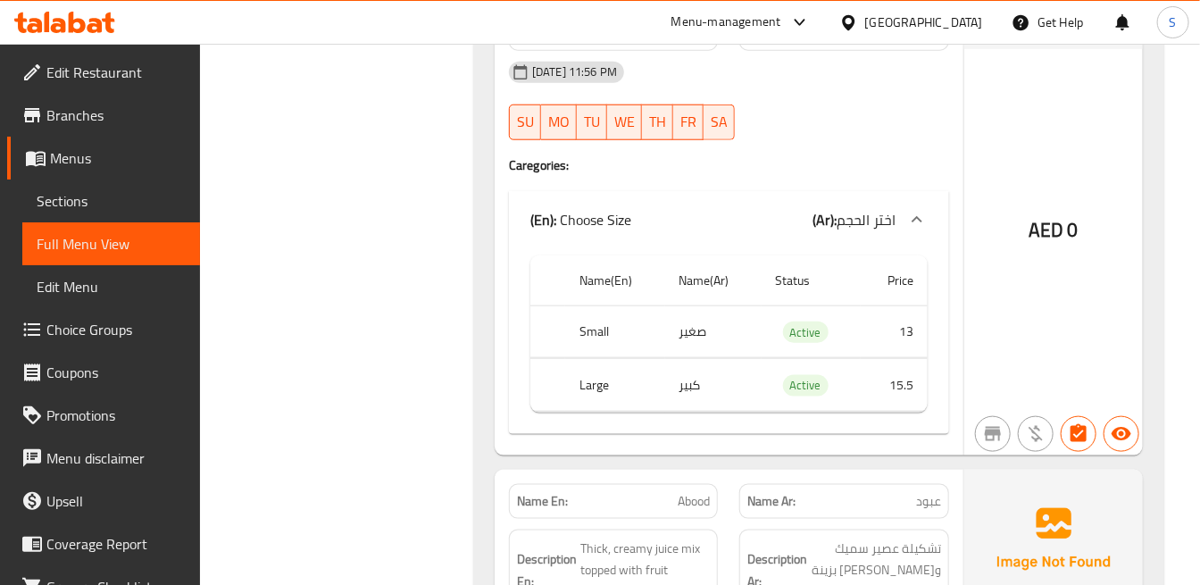
scroll to position [27681, 0]
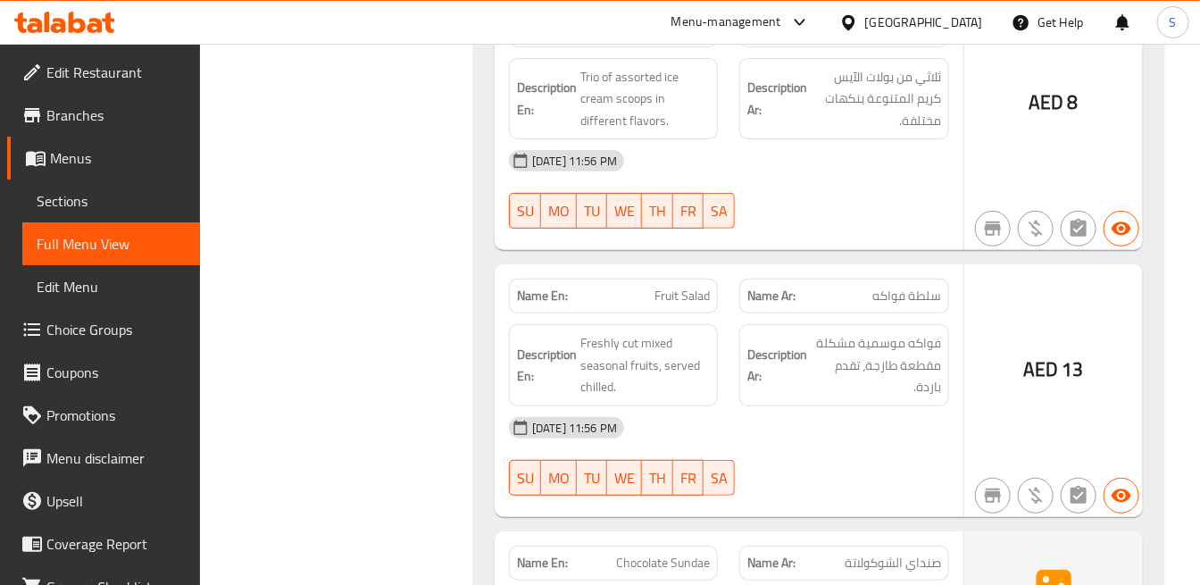
scroll to position [29963, 0]
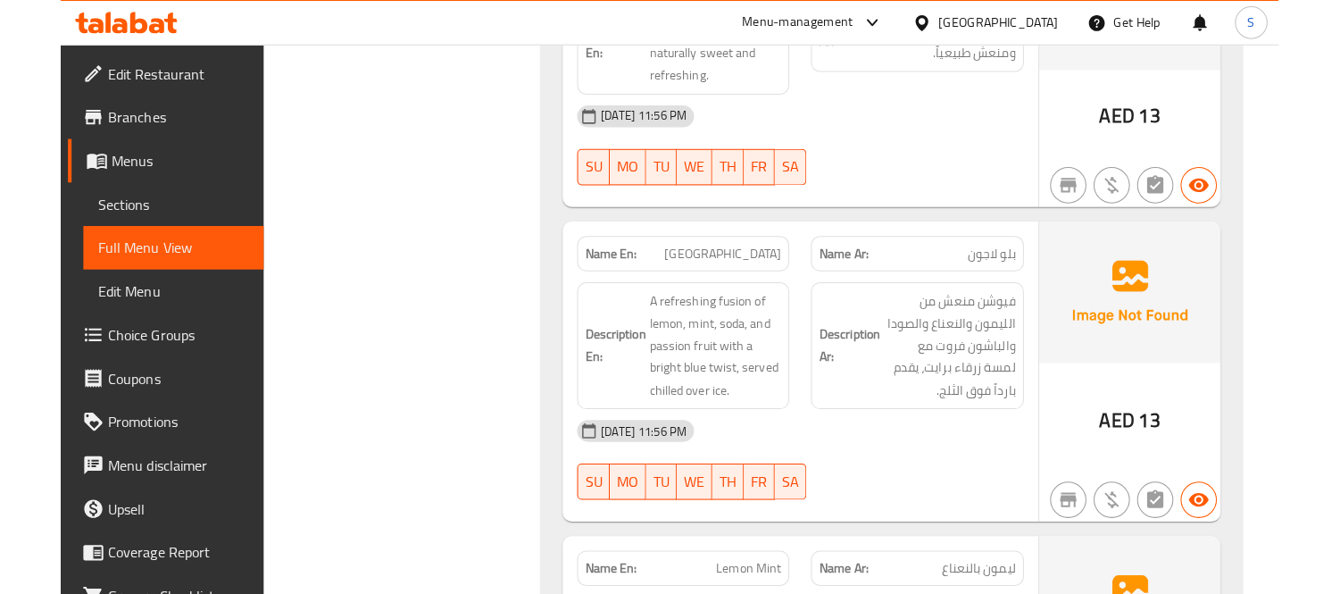
scroll to position [29954, 0]
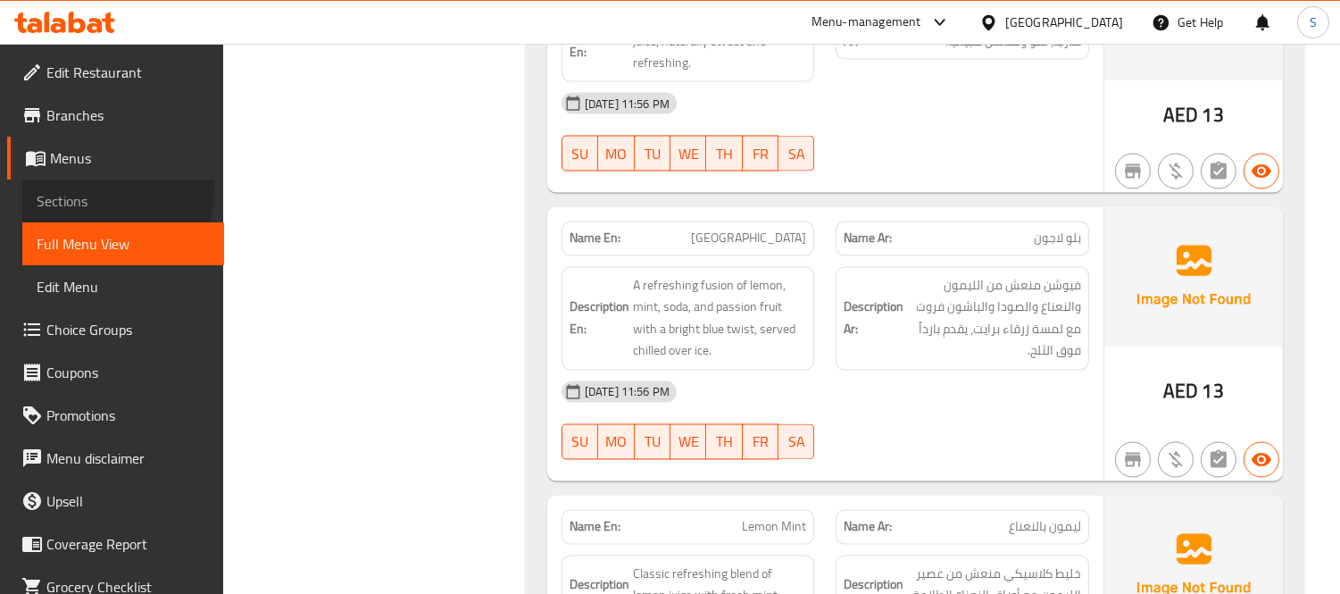
click at [71, 190] on span "Sections" at bounding box center [123, 200] width 173 height 21
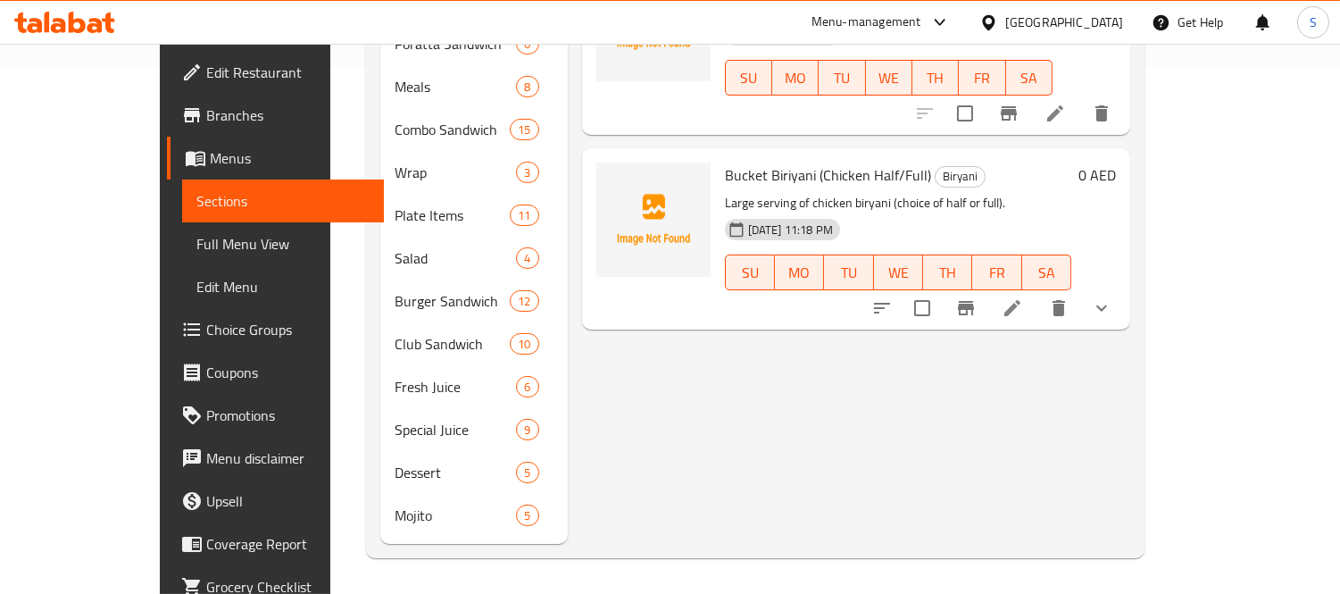
scroll to position [250, 0]
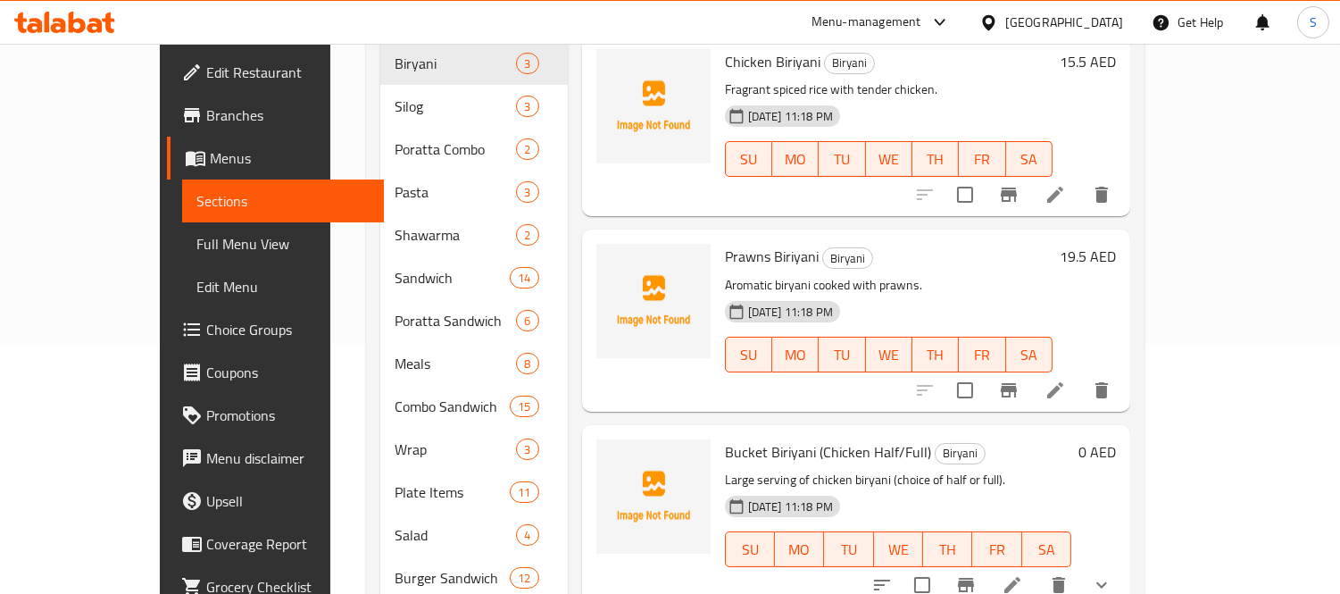
click at [951, 194] on div "Menu items Add Sort Manage items Chicken Biriyani Biryani Fragrant spiced rice …" at bounding box center [849, 385] width 563 height 871
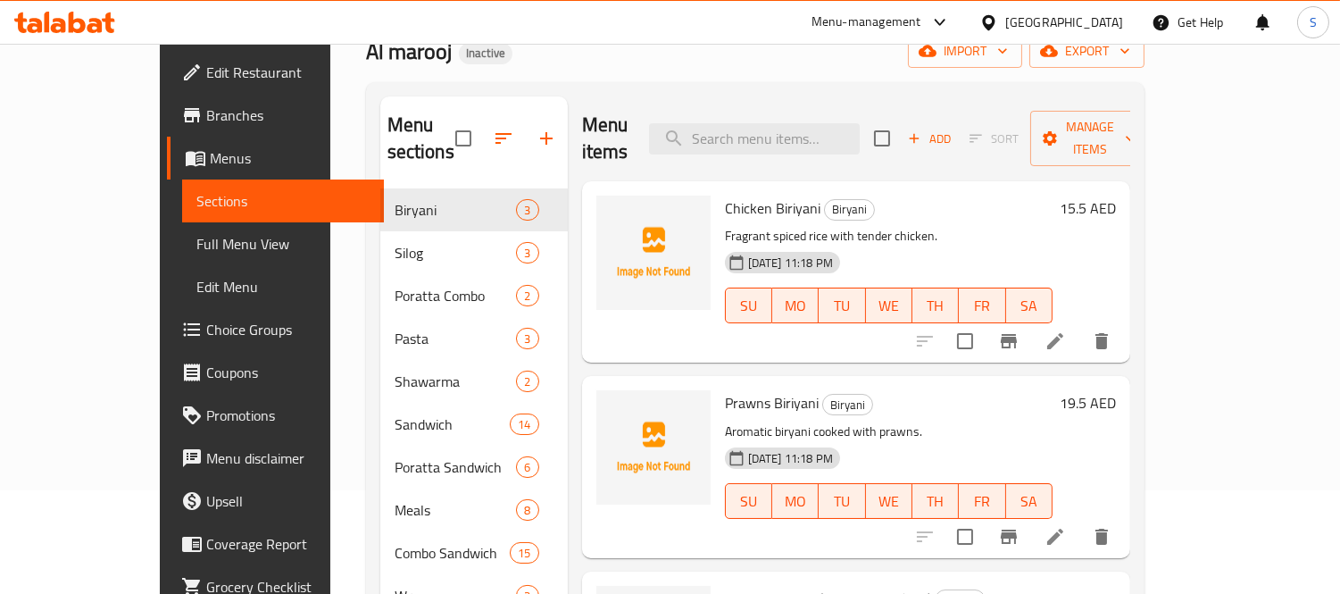
scroll to position [0, 0]
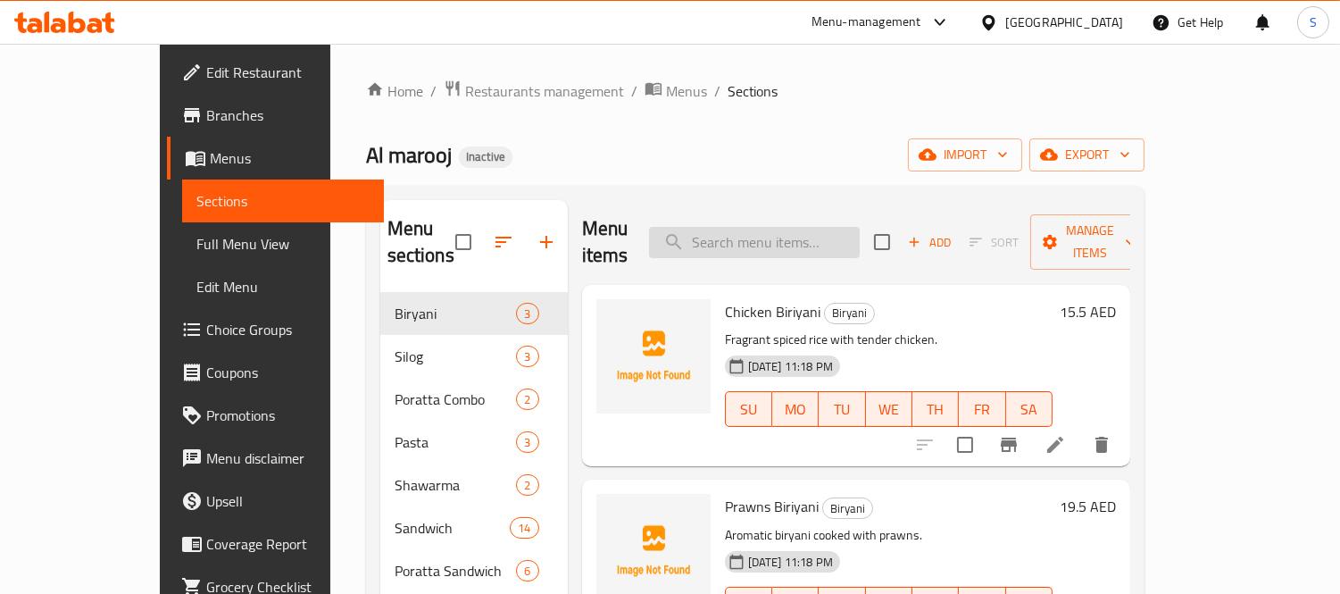
click at [846, 227] on input "search" at bounding box center [754, 242] width 211 height 31
paste input "Mini Family Meal"
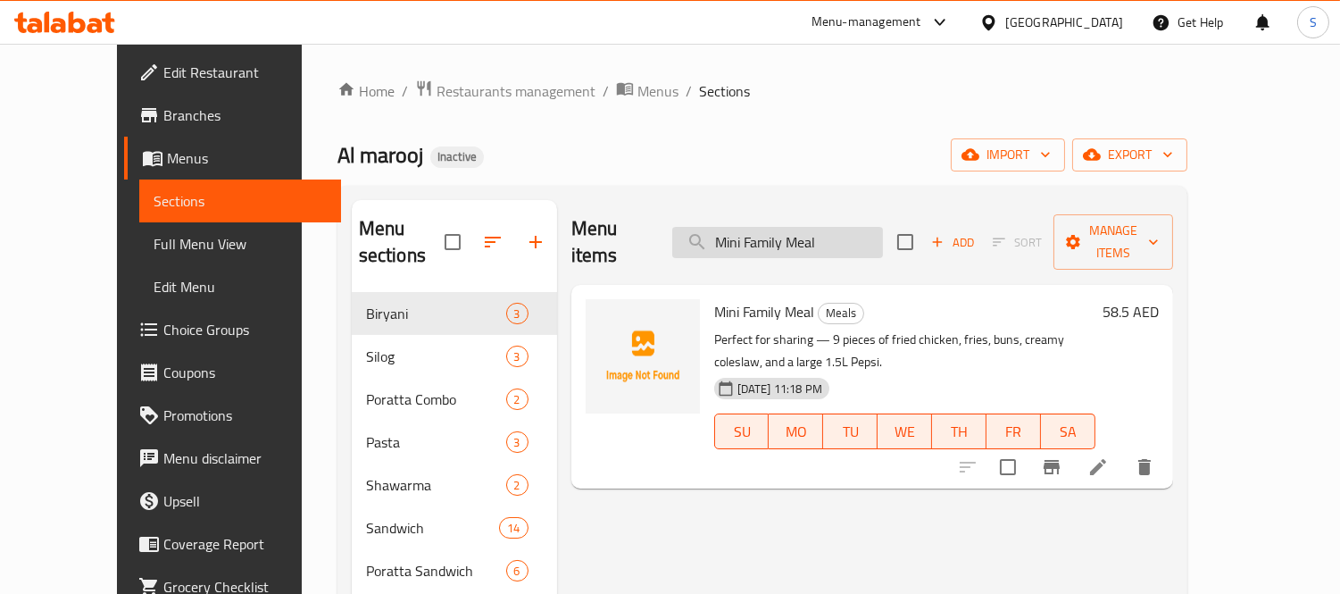
click at [851, 238] on input "Mini Family Meal" at bounding box center [777, 242] width 211 height 31
paste input "Party"
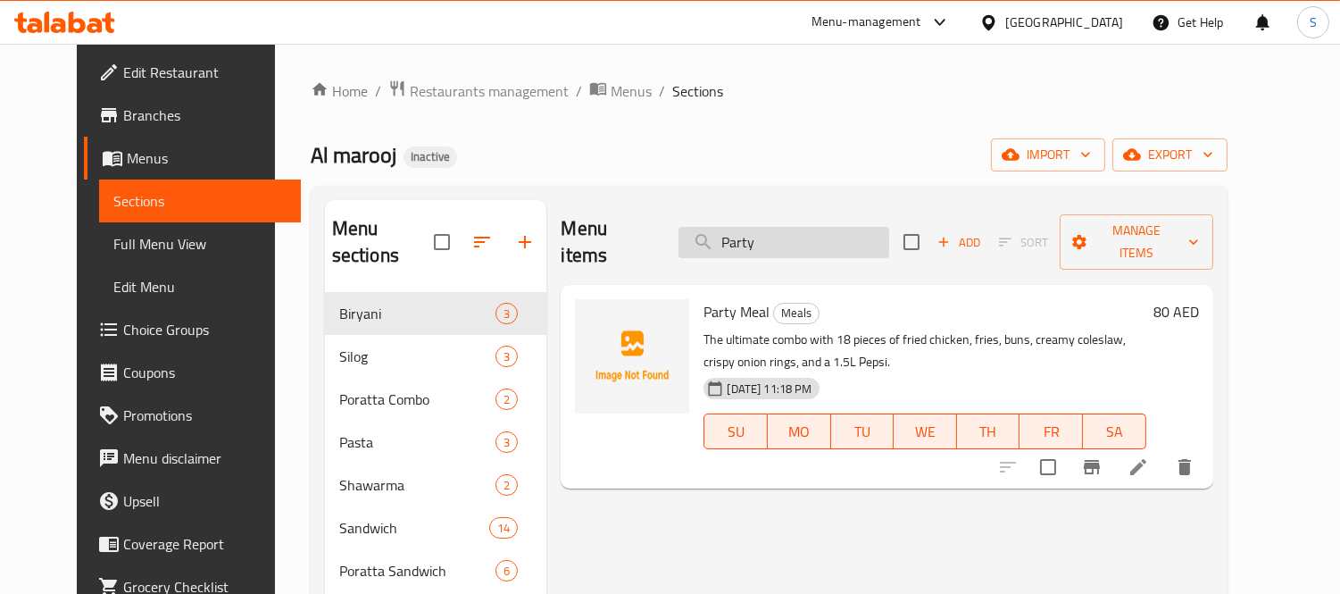
click at [820, 229] on input "Party" at bounding box center [784, 242] width 211 height 31
click at [819, 229] on input "Party" at bounding box center [784, 242] width 211 height 31
paste input "perfect for sharing."
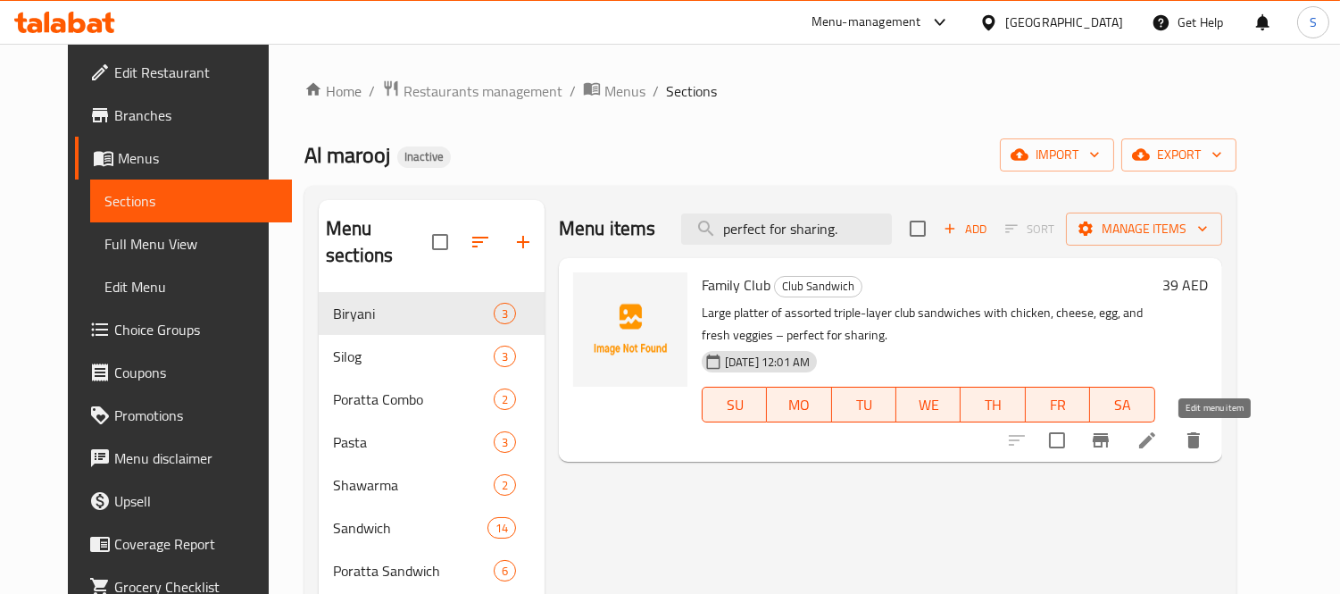
type input "perfect for sharing."
click at [1155, 441] on icon at bounding box center [1147, 440] width 16 height 16
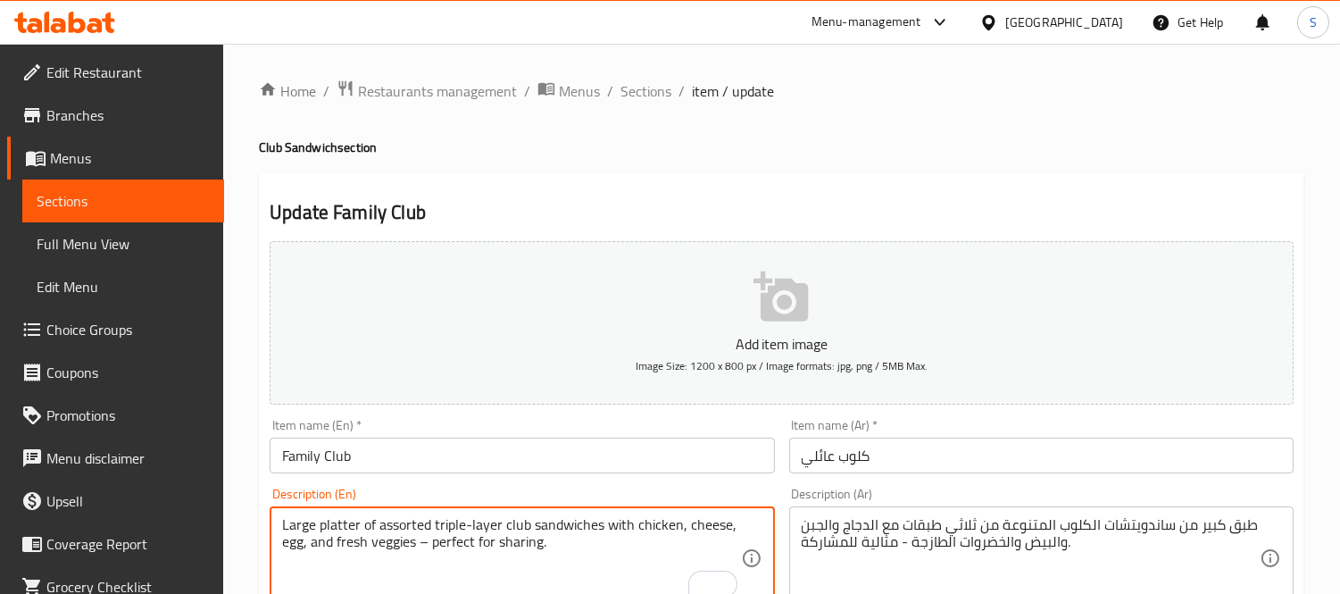
drag, startPoint x: 559, startPoint y: 540, endPoint x: 421, endPoint y: 550, distance: 138.8
type textarea "Large platter of assorted triple-layer club sandwiches with chicken, cheese, eg…"
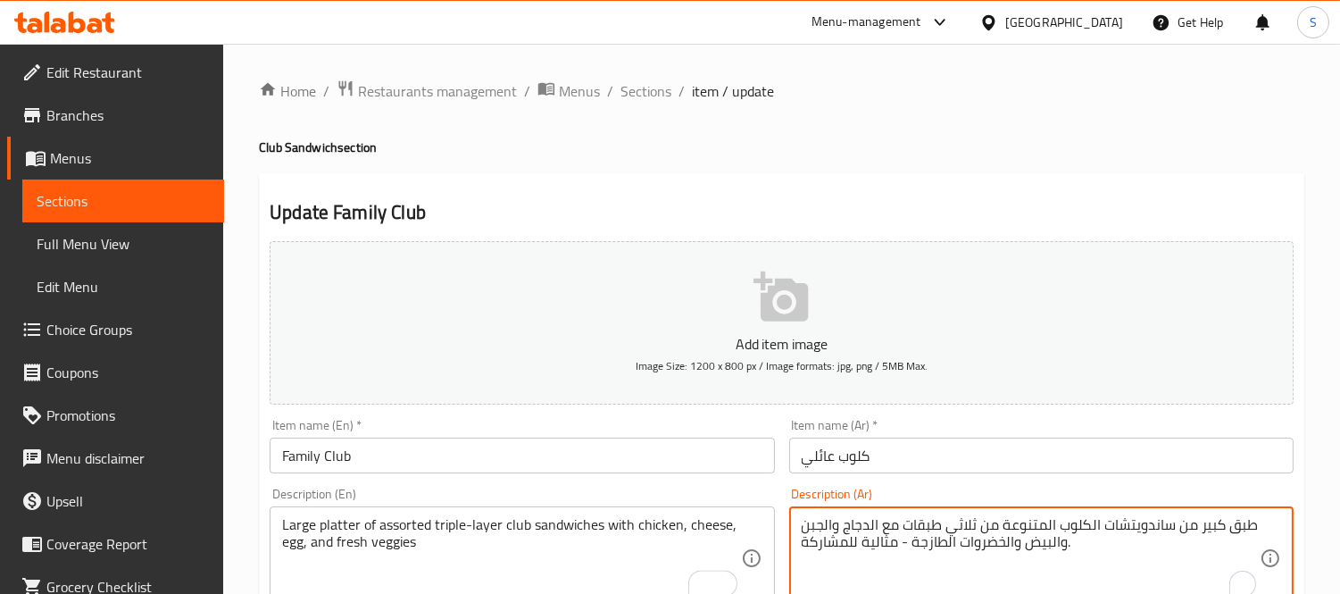
drag, startPoint x: 848, startPoint y: 538, endPoint x: 792, endPoint y: 546, distance: 57.0
type textarea "طبق كبير من ساندويتشات الكلوب المتنوعة من ثلاثي طبقات مع الدجاج والجبن والبيض و…"
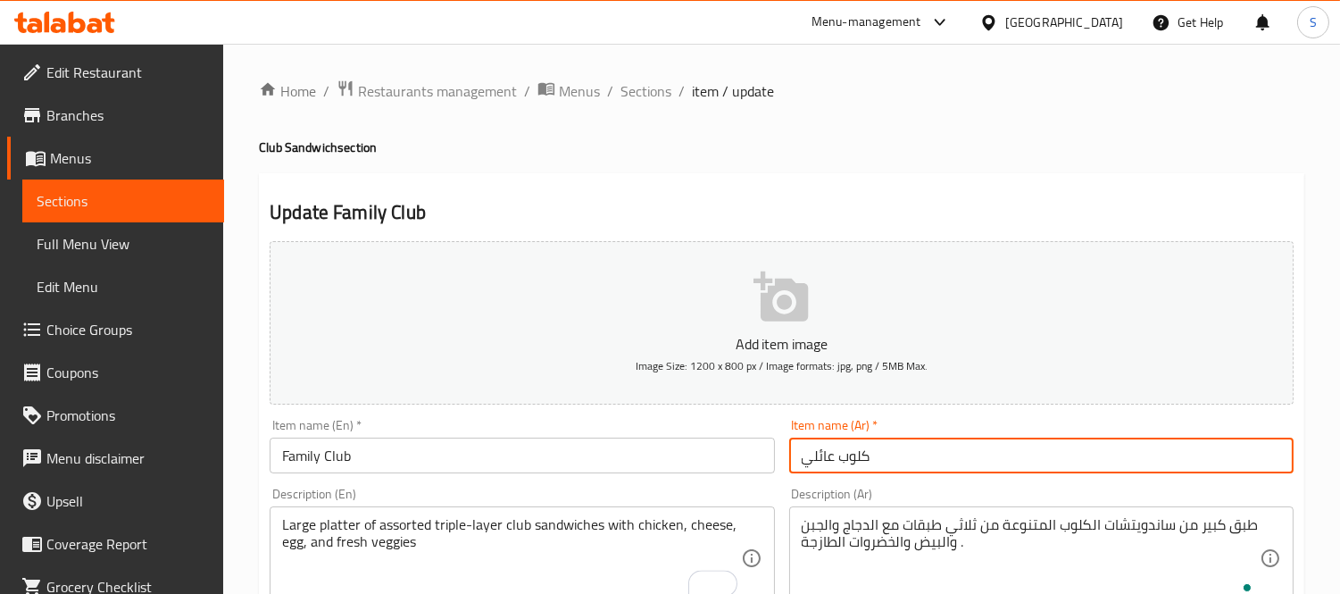
click at [953, 454] on input "كلوب عائلي" at bounding box center [1041, 456] width 505 height 36
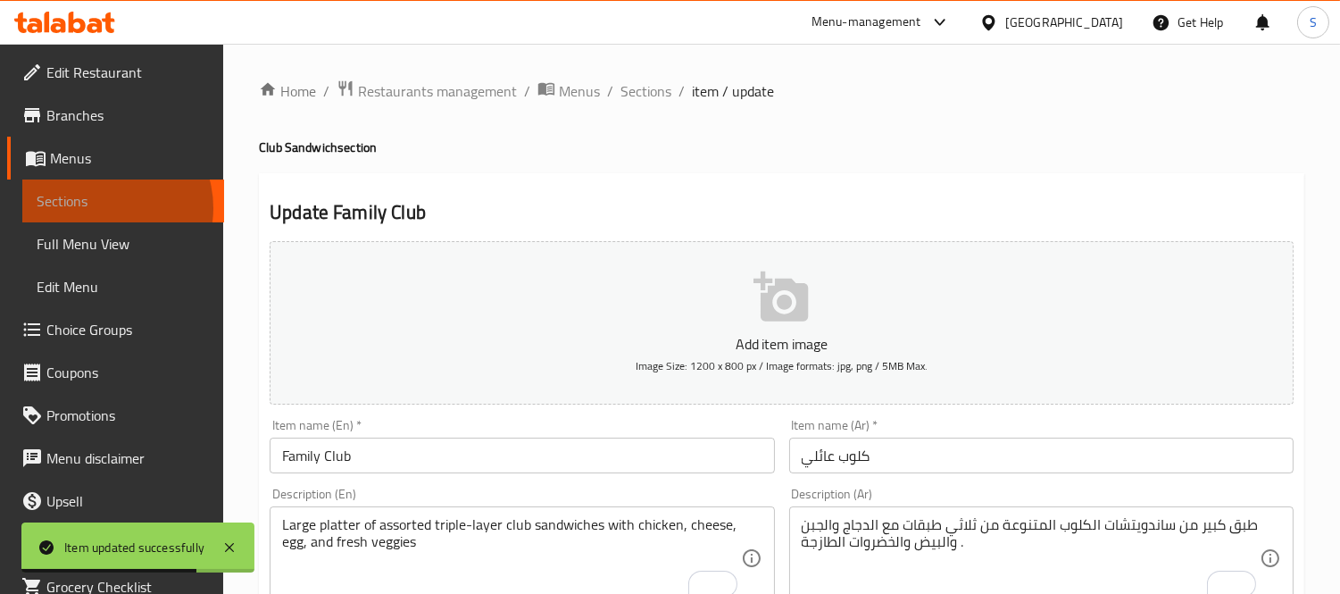
click at [100, 209] on span "Sections" at bounding box center [123, 200] width 173 height 21
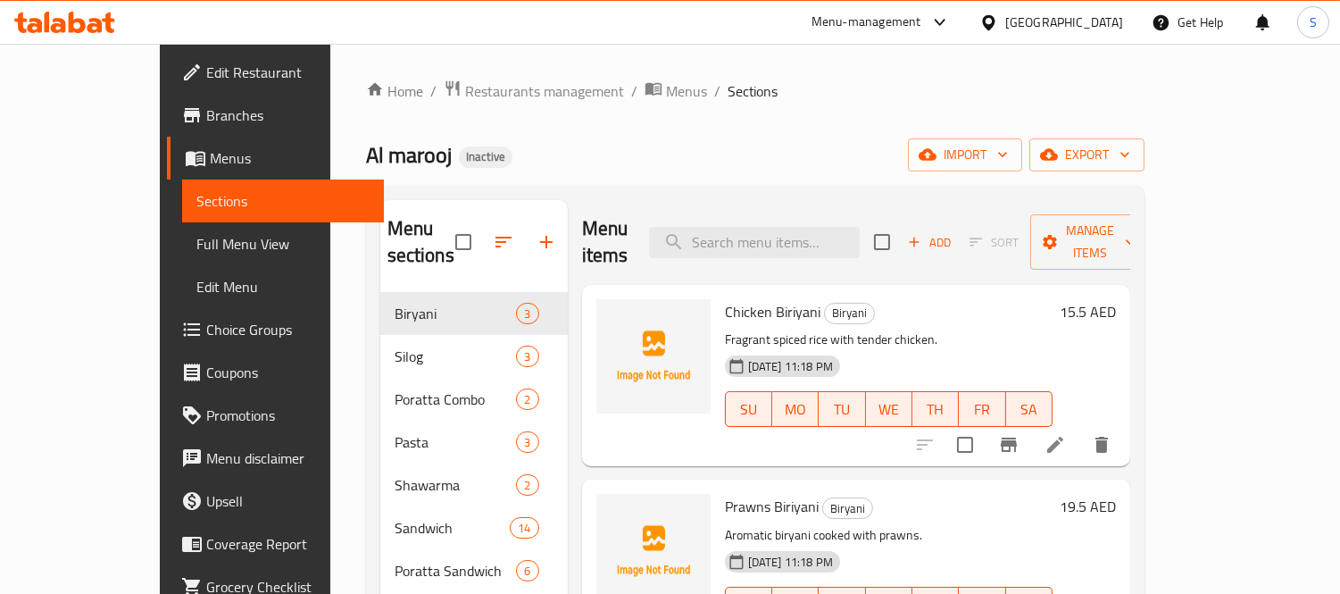
drag, startPoint x: 246, startPoint y: 560, endPoint x: 254, endPoint y: 561, distance: 9.0
click at [330, 560] on div "Home / Restaurants management / Menus / Sections Al marooj Inactive import expo…" at bounding box center [755, 582] width 850 height 1077
click at [1130, 146] on span "export" at bounding box center [1087, 155] width 87 height 22
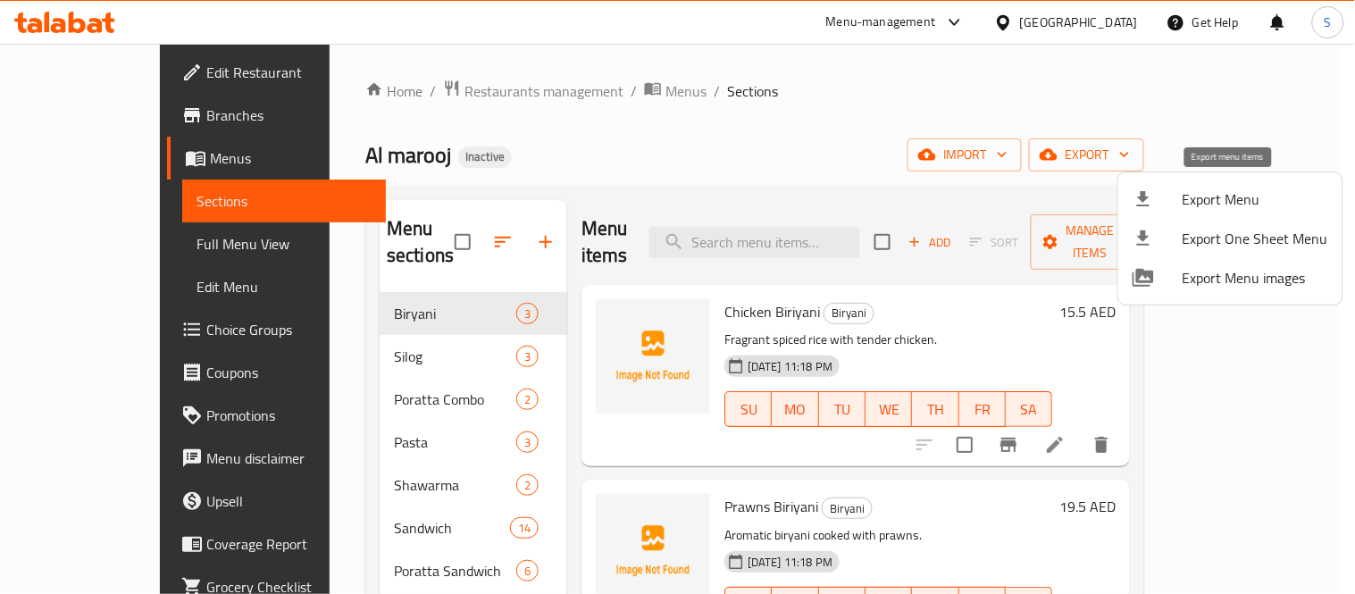
click at [1197, 191] on span "Export Menu" at bounding box center [1255, 198] width 146 height 21
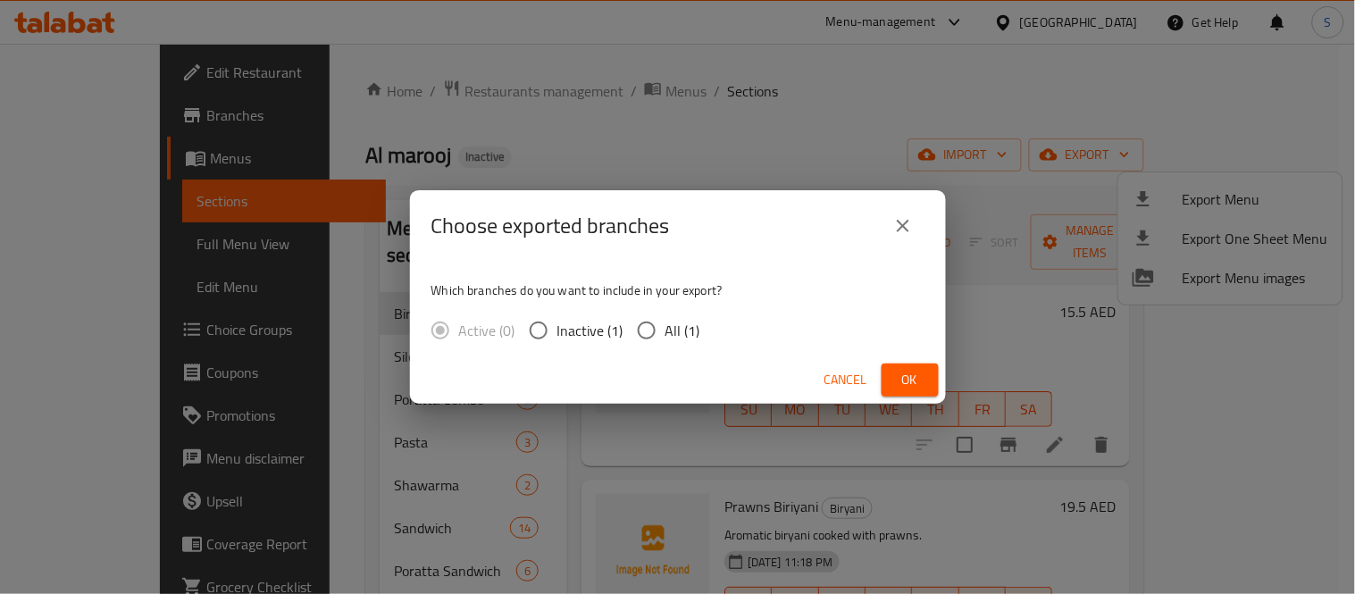
click at [672, 343] on label "All (1)" at bounding box center [664, 331] width 72 height 38
click at [665, 343] on input "All (1)" at bounding box center [647, 331] width 38 height 38
radio input "true"
click at [914, 389] on span "Ok" at bounding box center [910, 380] width 29 height 22
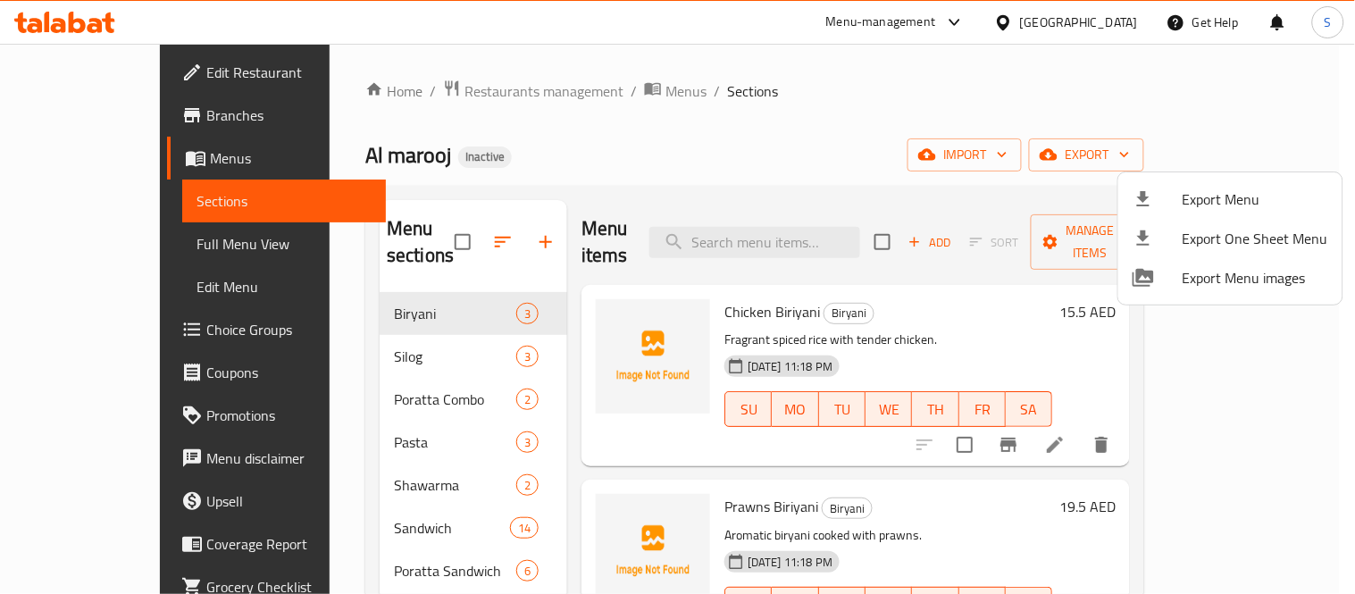
drag, startPoint x: 130, startPoint y: 234, endPoint x: 114, endPoint y: 238, distance: 16.5
click at [129, 234] on div at bounding box center [677, 297] width 1355 height 594
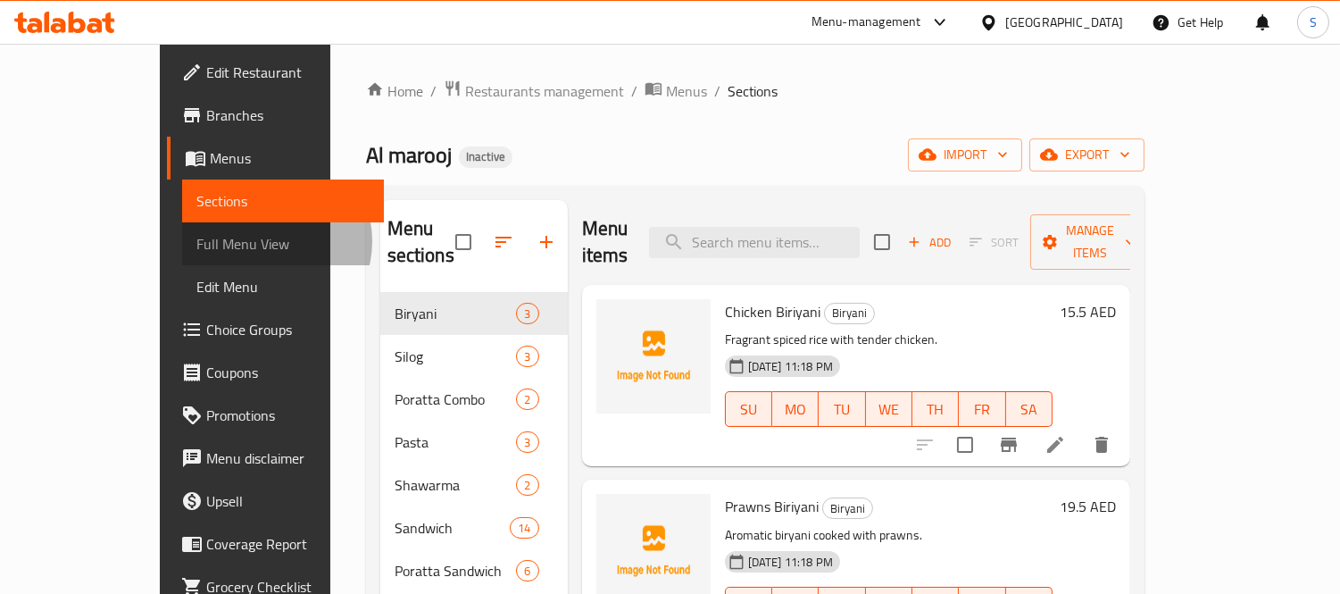
click at [196, 241] on span "Full Menu View" at bounding box center [282, 243] width 173 height 21
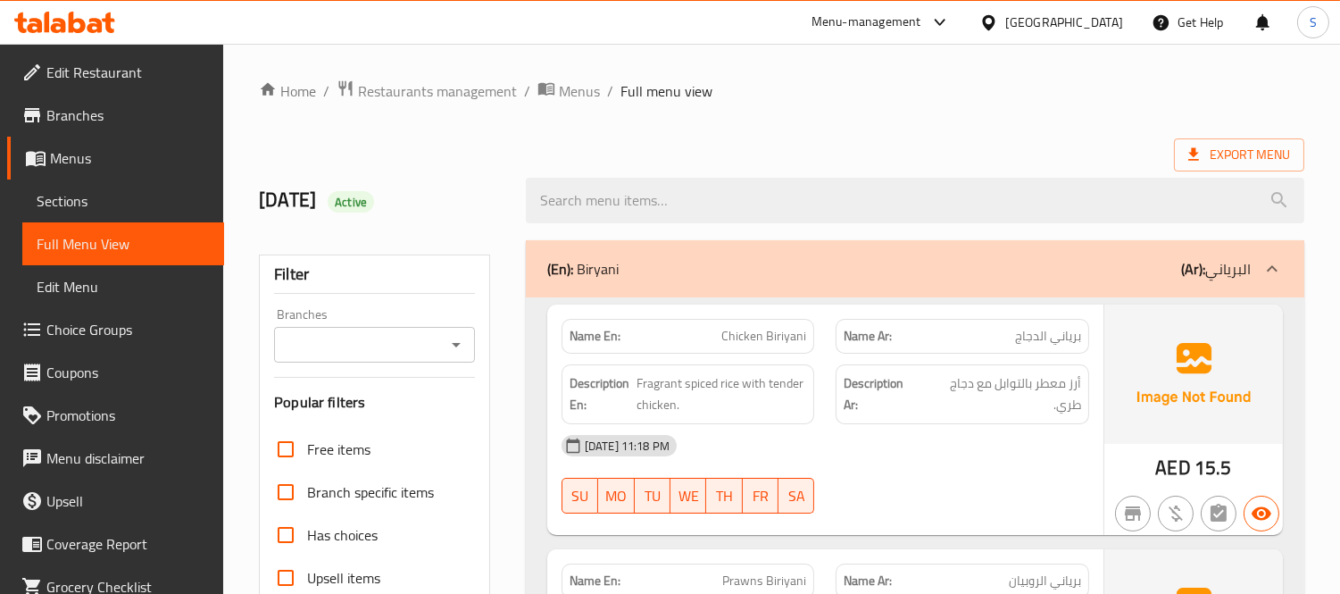
click at [1056, 289] on div "(En): [PERSON_NAME] (Ar): البرياني" at bounding box center [915, 268] width 779 height 57
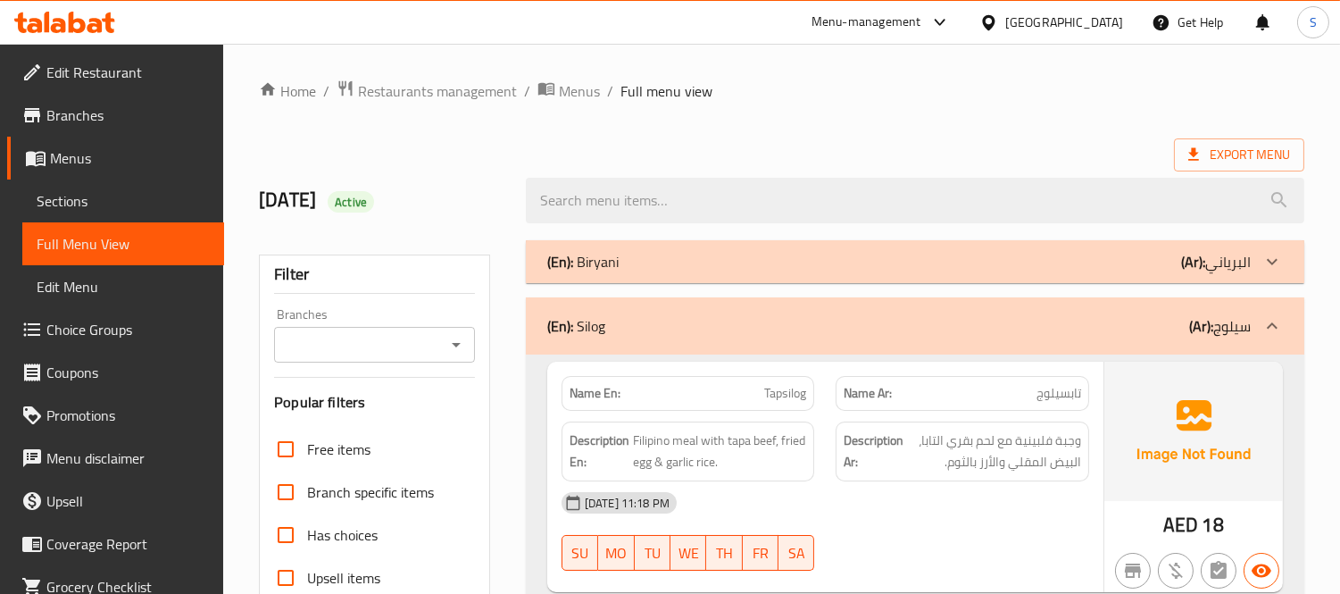
click at [1048, 335] on div "(En): Silog (Ar): سيلوج" at bounding box center [899, 325] width 704 height 21
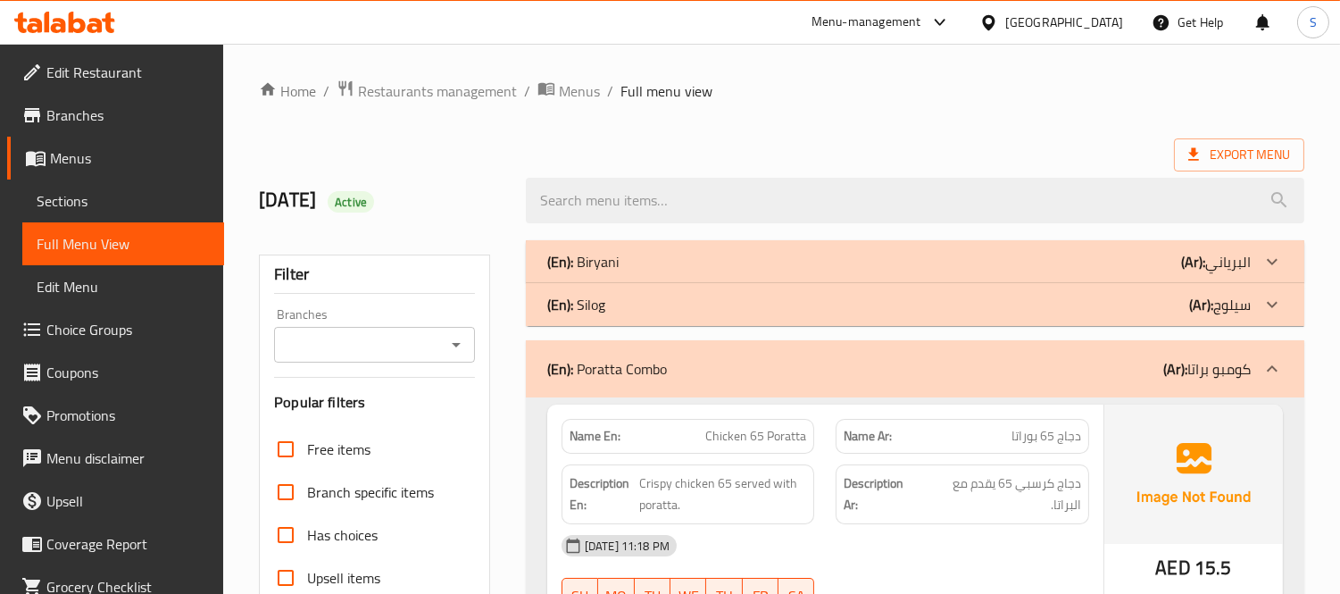
click at [1108, 379] on div "(En): Poratta Combo (Ar): كومبو براتا" at bounding box center [915, 368] width 779 height 57
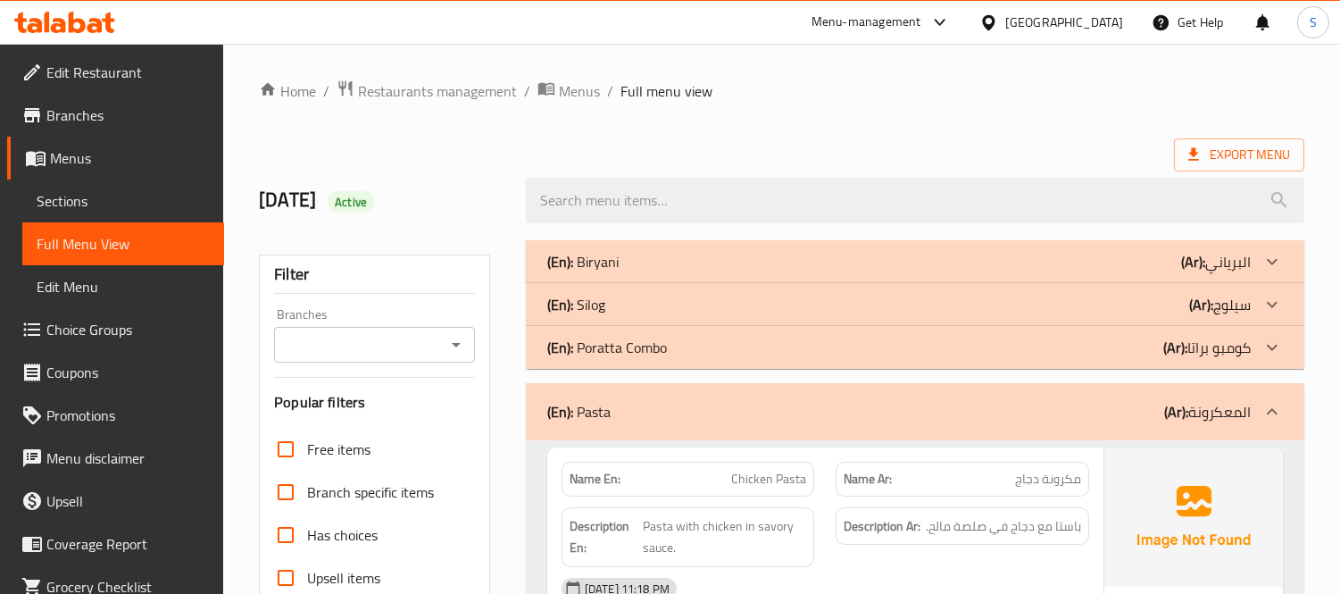
scroll to position [198, 0]
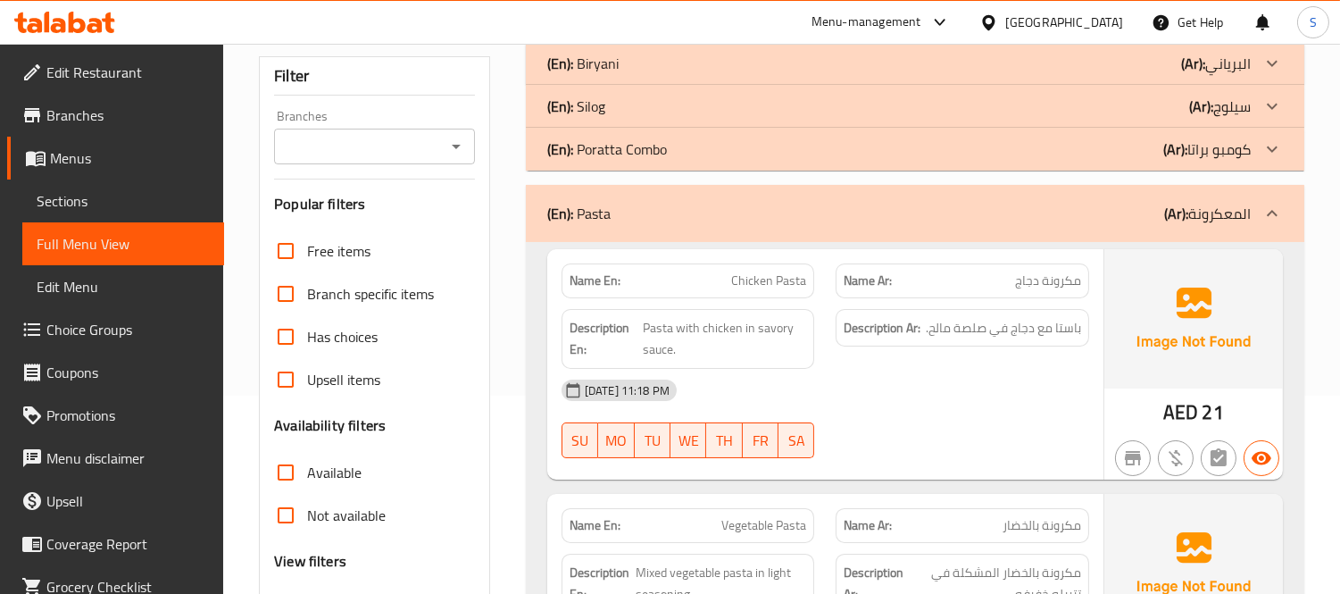
click at [1175, 227] on div "(En): Pasta (Ar): المعكرونة" at bounding box center [915, 213] width 779 height 57
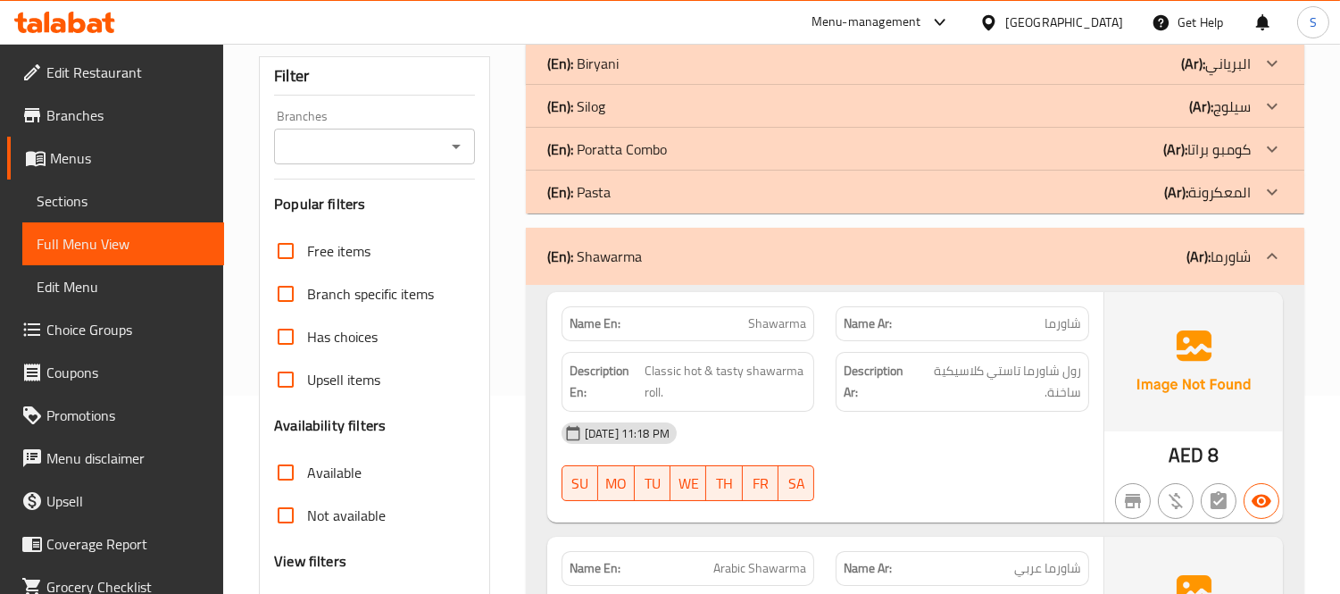
click at [1097, 263] on div "(En): Shawarma (Ar): شاورما" at bounding box center [899, 256] width 704 height 21
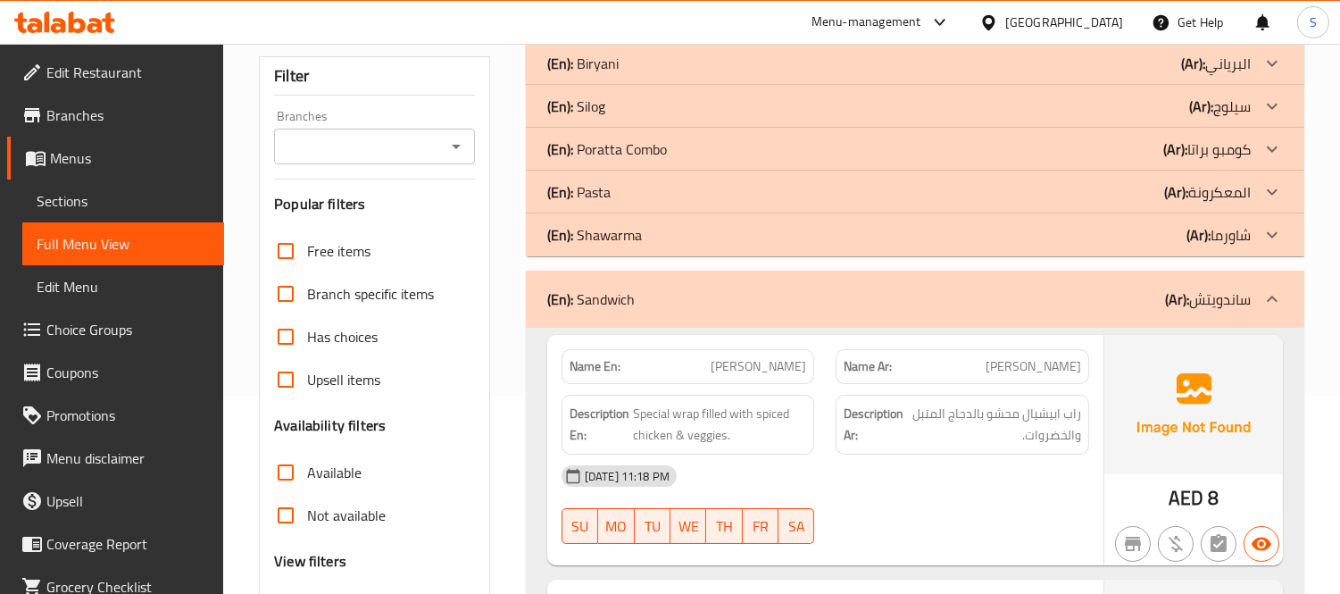
click at [1083, 290] on div "(En): Sandwich (Ar): ساندويتش" at bounding box center [899, 298] width 704 height 21
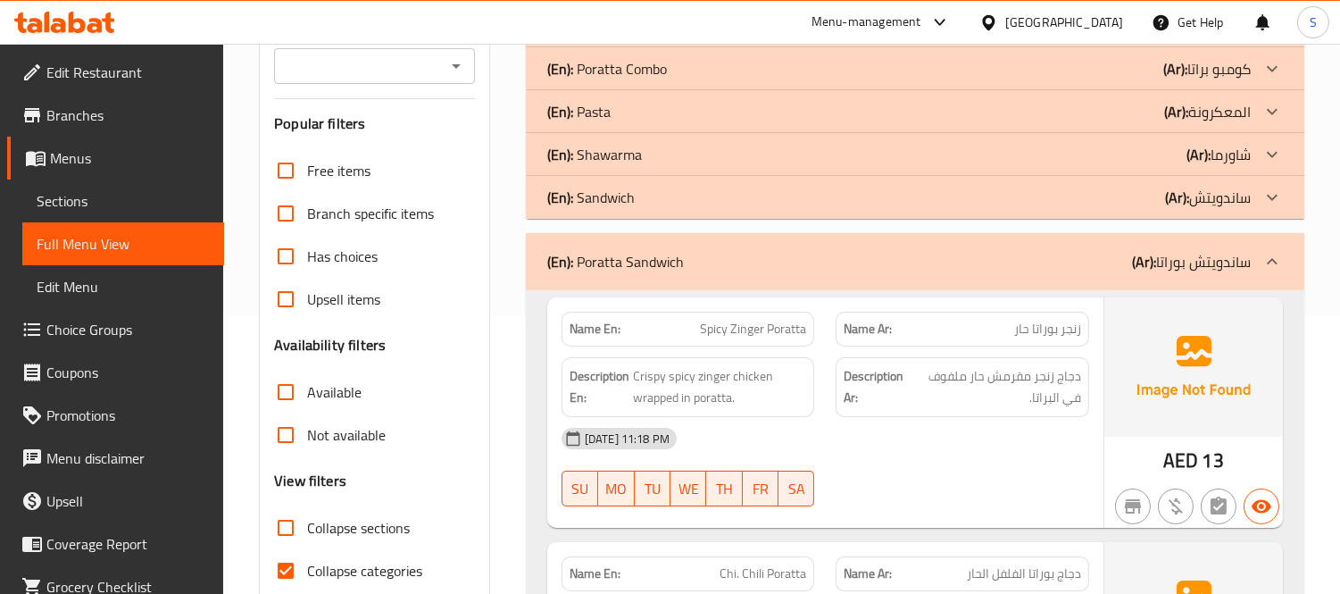
scroll to position [297, 0]
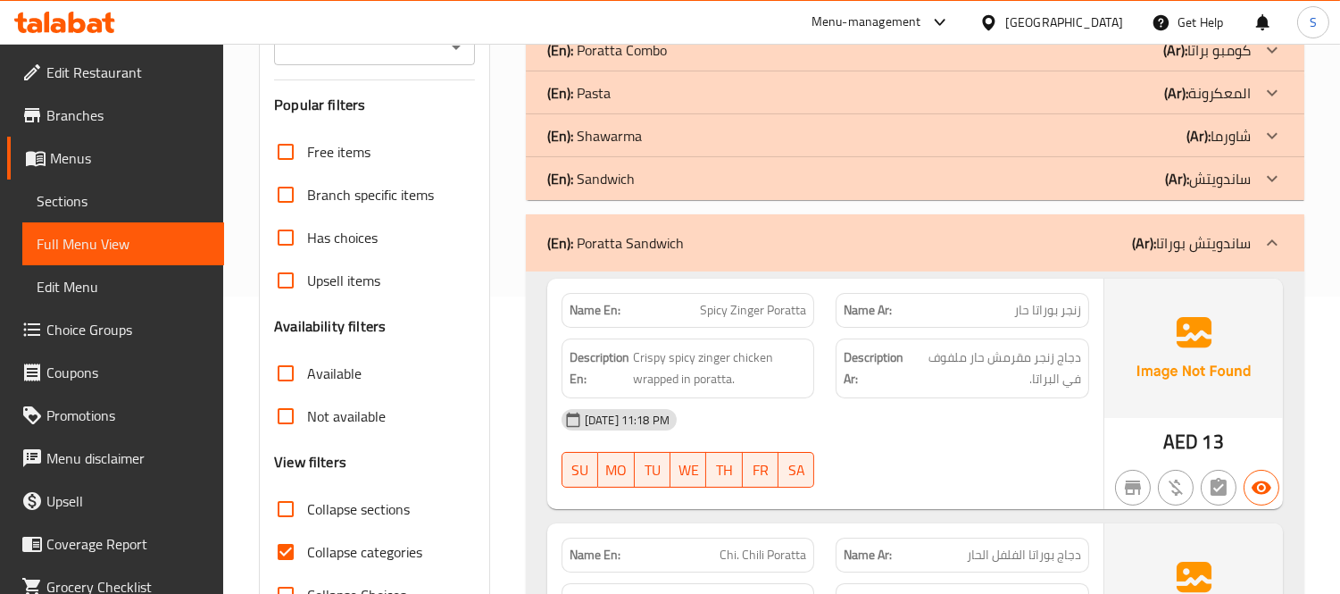
click at [1084, 262] on div "(En): Poratta Sandwich (Ar): ساندويتش بوراتا" at bounding box center [915, 242] width 779 height 57
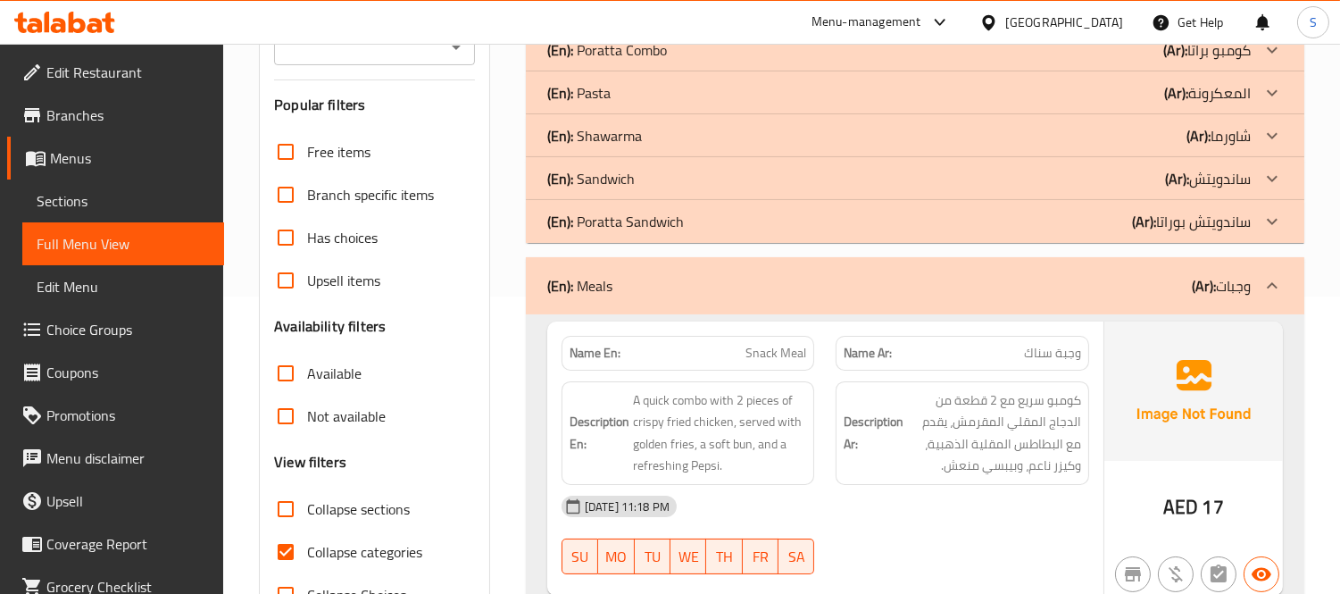
scroll to position [396, 0]
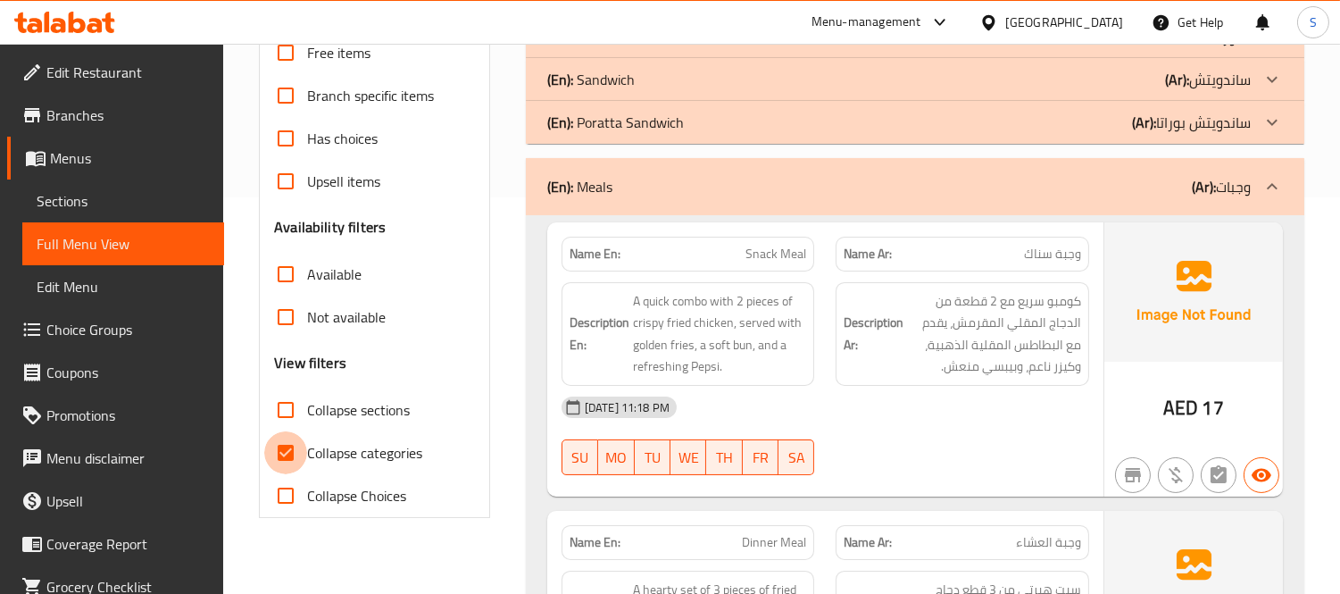
click at [298, 449] on input "Collapse categories" at bounding box center [285, 452] width 43 height 43
checkbox input "false"
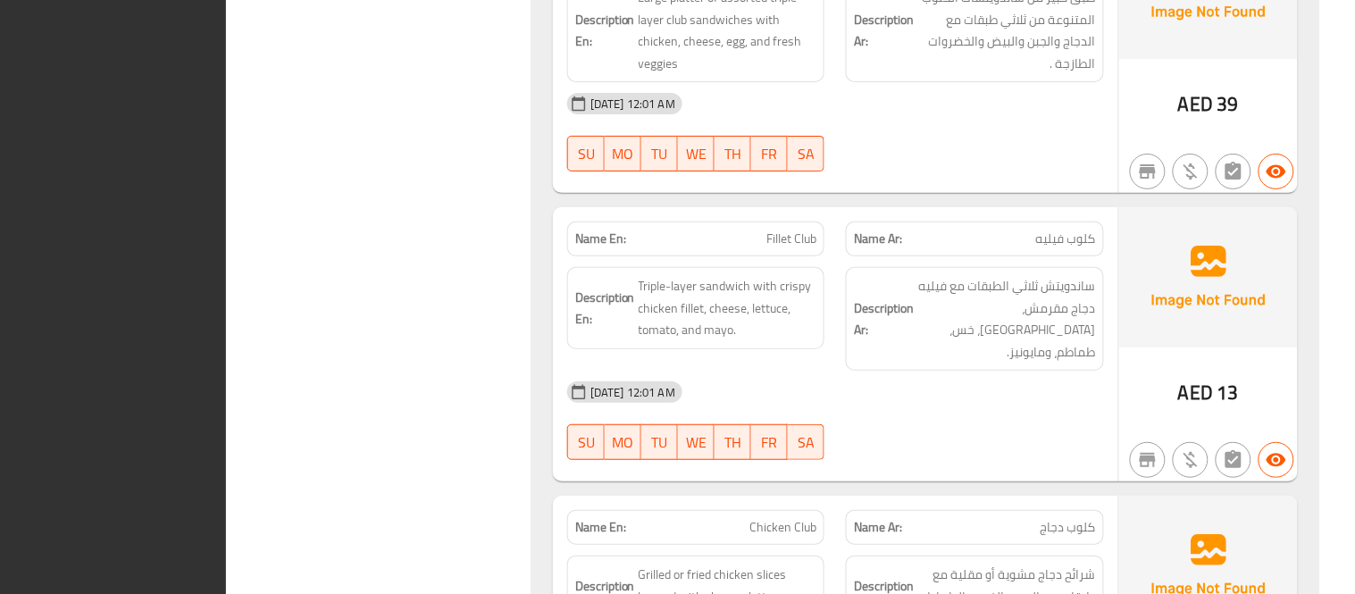
scroll to position [0, 0]
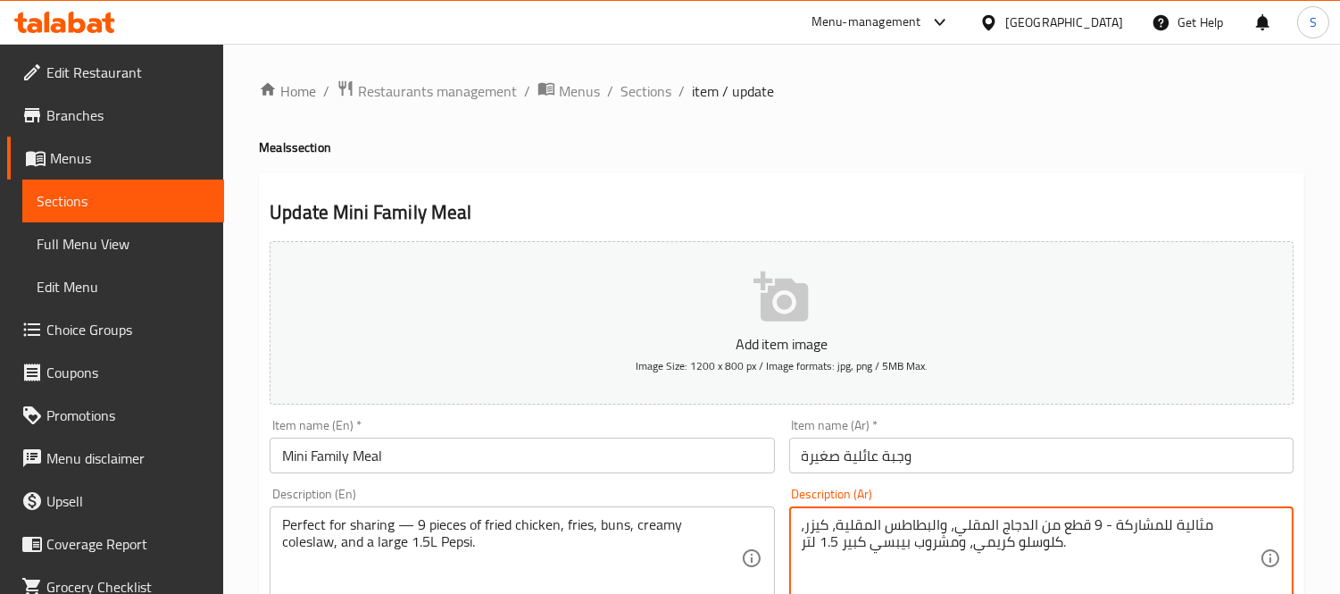
click at [932, 545] on textarea "مثالية للمشاركة - 9 قطع من الدجاج المقلي، والبطاطس المقلية، كيزر، كلوسلو كريمي،…" at bounding box center [1031, 558] width 458 height 85
drag, startPoint x: 1147, startPoint y: 524, endPoint x: 1265, endPoint y: 511, distance: 118.6
click at [1265, 511] on div "مثالية للمشاركة - 9 قطع من الدجاج المقلي، والبطاطس المقلية، كيزر، كلوسلو كريمي،…" at bounding box center [1041, 558] width 505 height 104
click at [1264, 529] on div "مثالية للمشاركة - 9 قطع من الدجاج المقلي، والبطاطس المقلية، كيزر، كلوسلو كريمي،…" at bounding box center [1041, 558] width 505 height 104
click at [1265, 529] on div "مثالية للمشاركة - 9 قطع من الدجاج المقلي، والبطاطس المقلية، كيزر، كلوسلو كريمي،…" at bounding box center [1041, 558] width 505 height 104
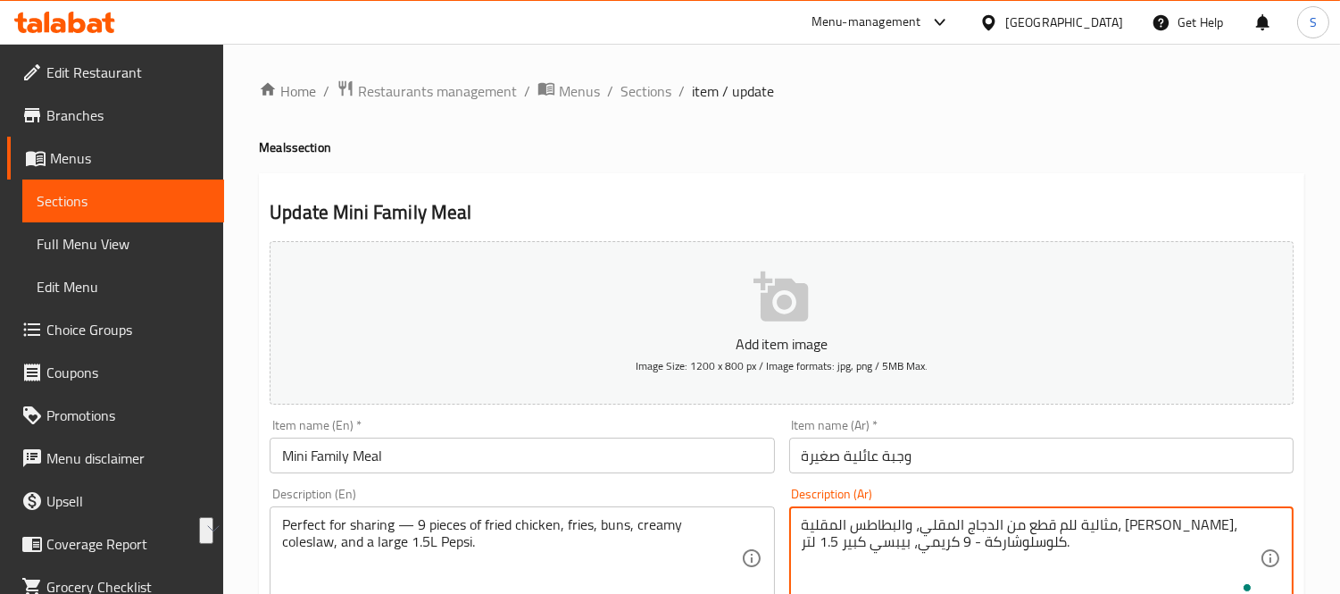
click at [1190, 521] on textarea "مثالية للم قطع من الدجاج المقلي، والبطاطس المقلية، كيزر، كلوسلوشاركة - 9 كريمي،…" at bounding box center [1031, 558] width 458 height 85
click at [1192, 539] on textarea "مثالية للمشاركة - 9 قطع من الدجاج المقلي، والبطاطس المقلية، كيزر، كلوسلو كريمي،…" at bounding box center [1031, 558] width 458 height 85
click at [1197, 507] on div "مثالية للمشاركة - 9 قطع من الدجاج المقلي، والبطاطس المقلية، كيزر، كلوسلو كريمي،…" at bounding box center [1041, 558] width 505 height 104
click at [1188, 525] on textarea "مثالية للمشاركة - 9 قطع من الدجاج المقلي، والبطاطس المقلية، كيزر، كلوسلو كريمي،…" at bounding box center [1031, 558] width 458 height 85
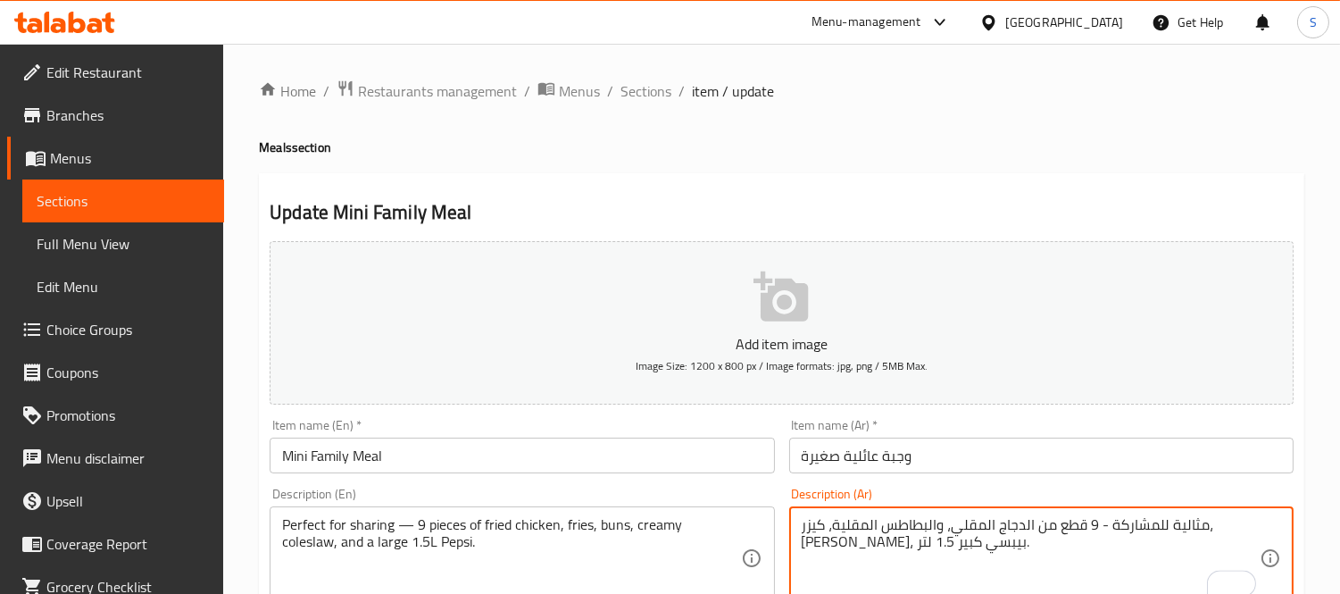
click at [1188, 525] on textarea "مثالية للمشاركة - 9 قطع من الدجاج المقلي، والبطاطس المقلية، كيزر، كلوسلو كريمي،…" at bounding box center [1031, 558] width 458 height 85
click at [1235, 527] on textarea "مثالية - 9 قطع من الدجاج المقلي، والبطاطس المقلية، كيزر، كلوسلو كريمي، بيبسي كب…" at bounding box center [1031, 558] width 458 height 85
drag, startPoint x: 813, startPoint y: 524, endPoint x: 797, endPoint y: 524, distance: 17.0
click at [797, 524] on div "- 9 قطع من الدجاج المقلي، والبطاطس المقلية، كيزر، كلوسلو كريمي، بيبسي كبير 1.5 …" at bounding box center [1041, 558] width 505 height 104
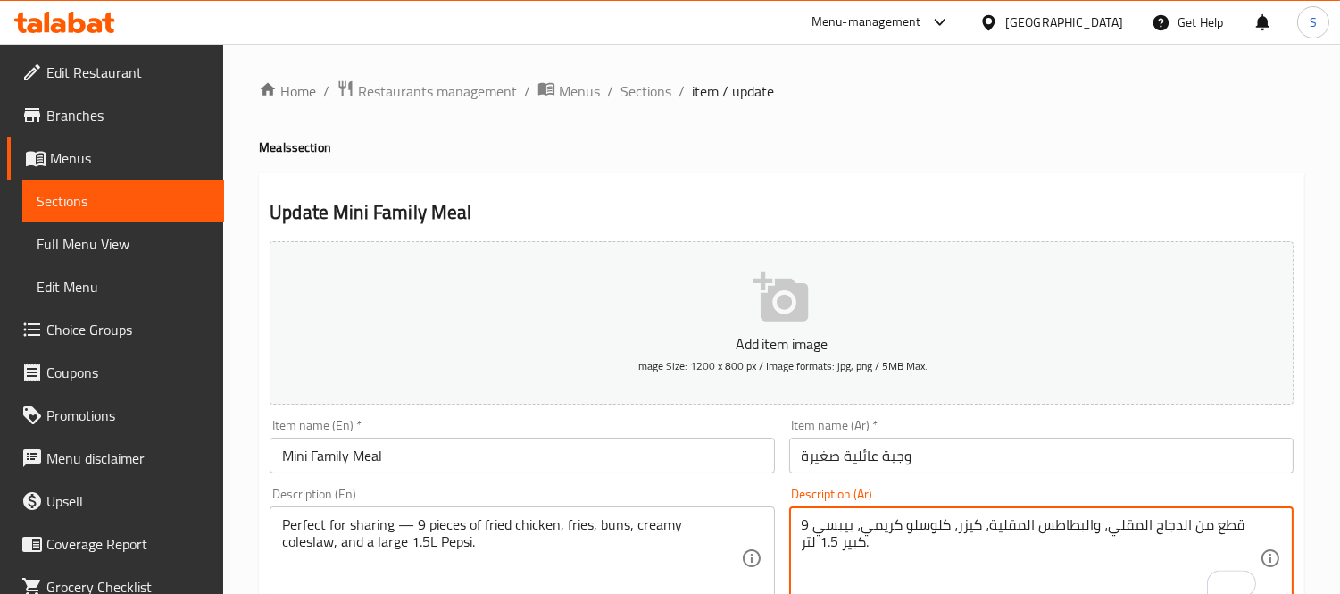
type textarea "9 قطع من الدجاج المقلي، والبطاطس المقلية، كيزر، كلوسلو كريمي، بيبسي كبير 1.5 لت…"
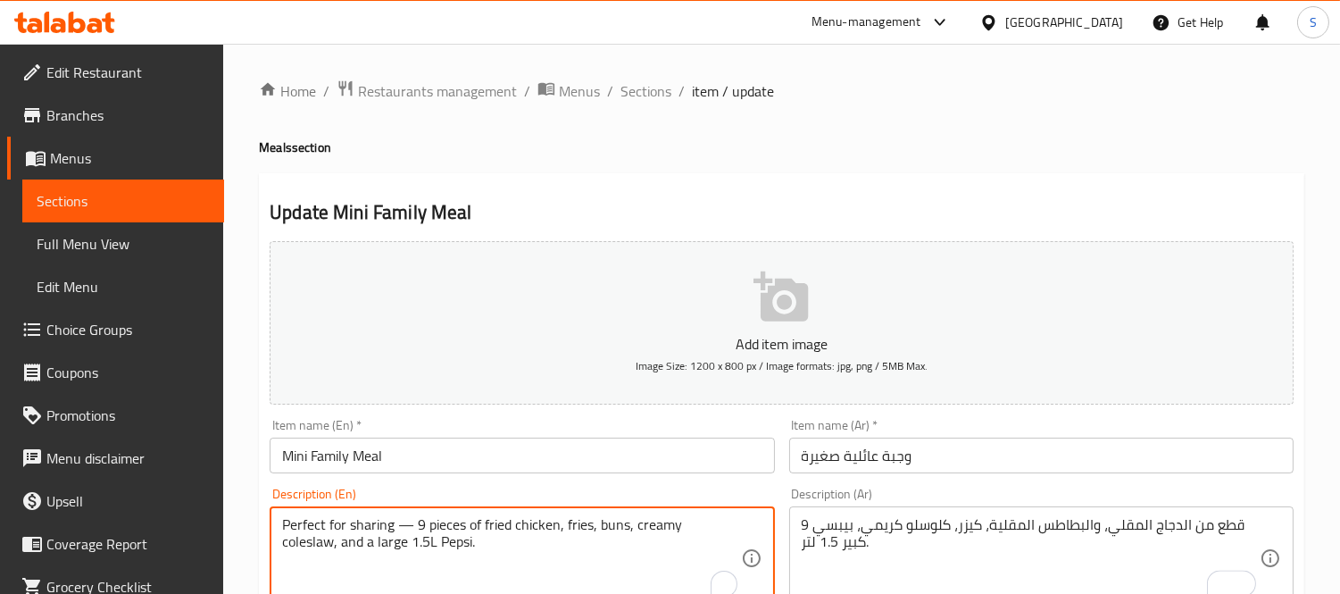
drag, startPoint x: 409, startPoint y: 527, endPoint x: 271, endPoint y: 509, distance: 138.7
type textarea "9 pieces of fried chicken, fries, buns, creamy coleslaw, and a large 1.5L Pepsi."
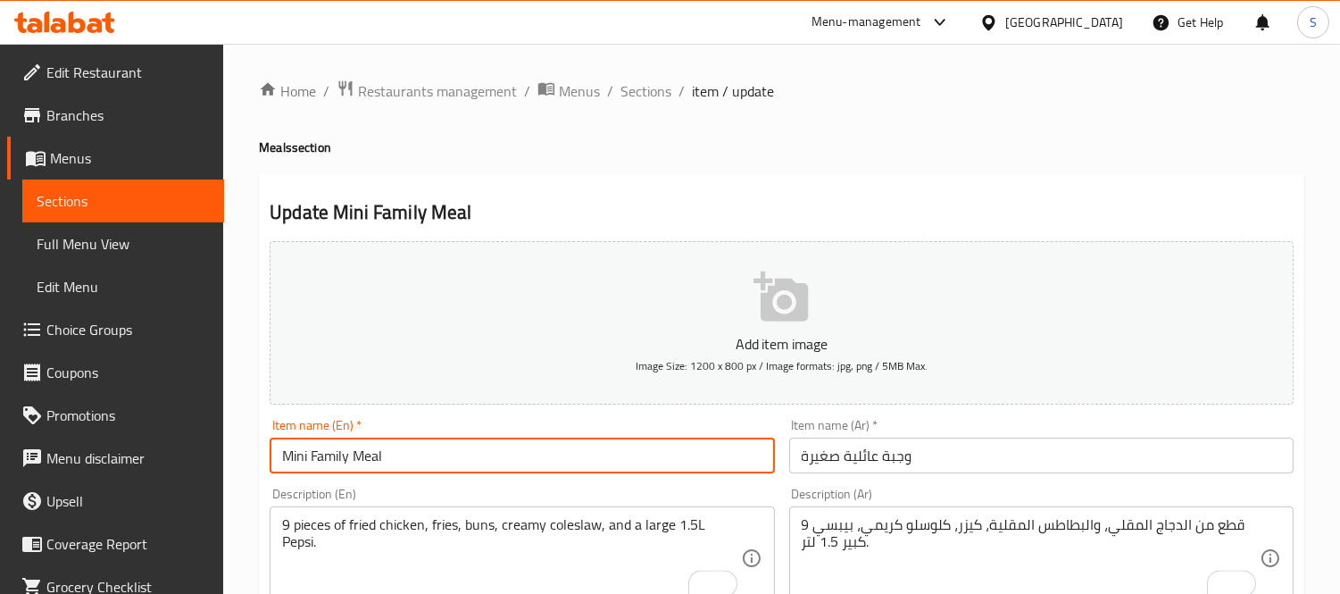
click at [295, 459] on input "Mini Family Meal" at bounding box center [522, 456] width 505 height 36
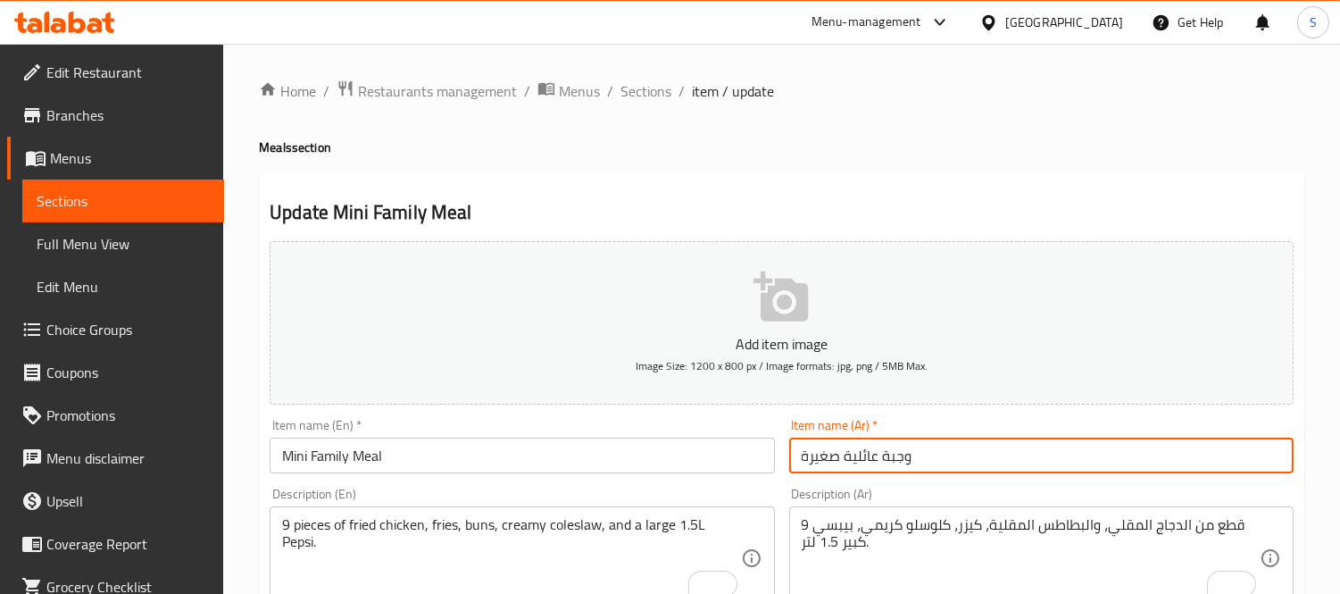
click at [818, 456] on input "وجبة عائلية صغيرة" at bounding box center [1041, 456] width 505 height 36
type input "وجبة عائلية ميني"
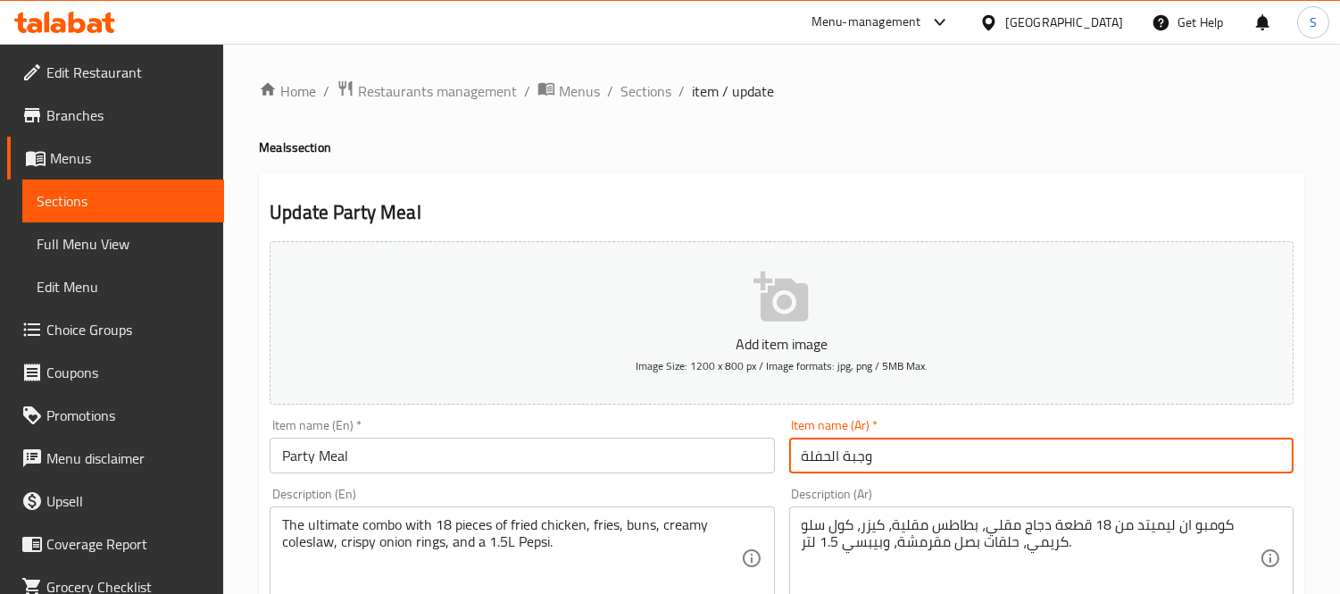
click at [816, 463] on input "وجبة الحفلة" at bounding box center [1041, 456] width 505 height 36
type input "وجبة بارتي"
